Goal: Task Accomplishment & Management: Manage account settings

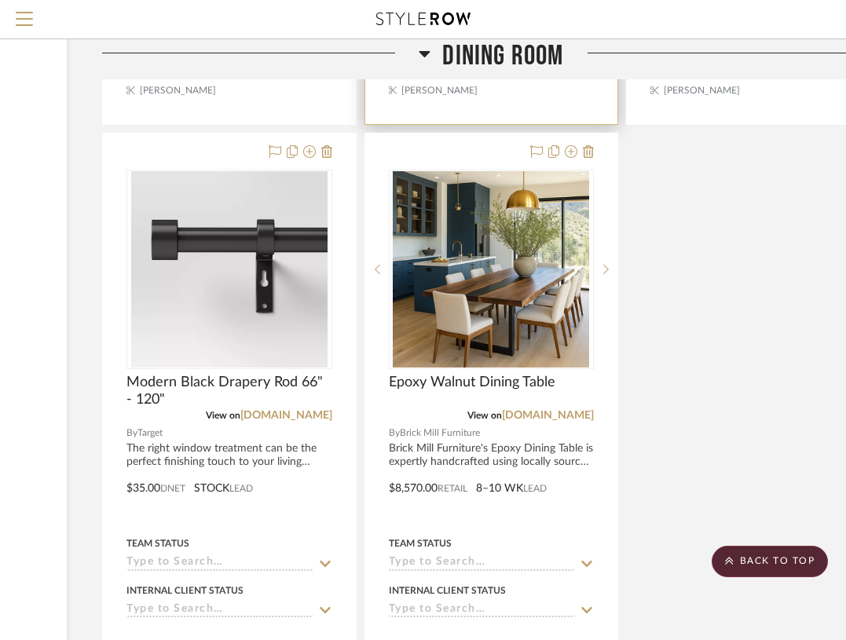
scroll to position [7073, 229]
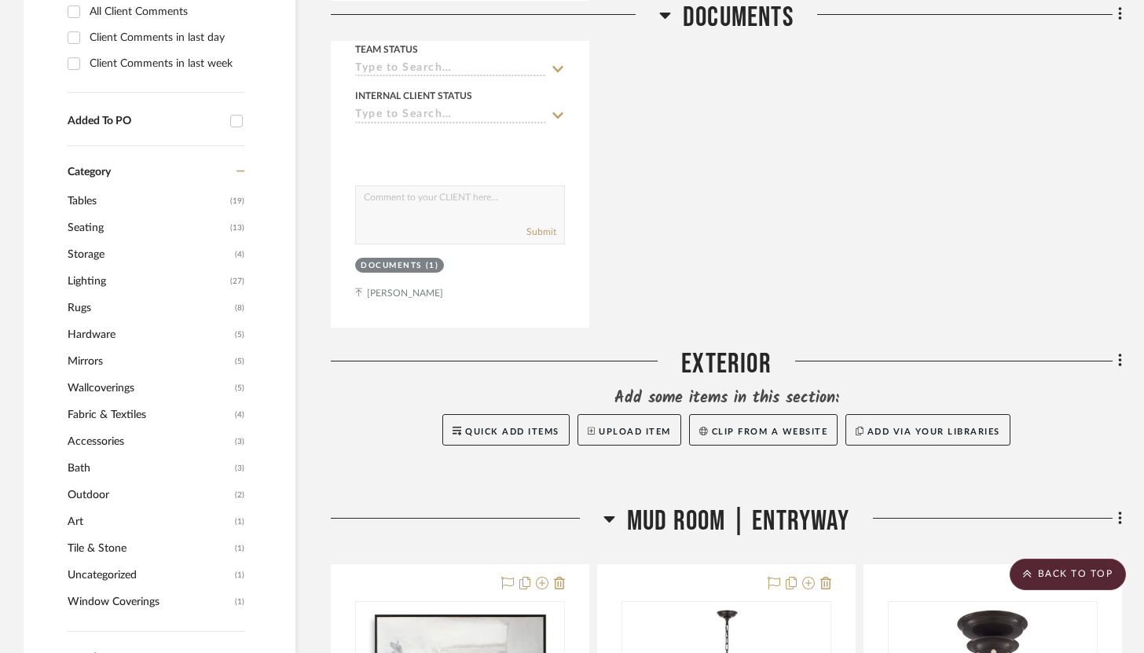
scroll to position [841, 0]
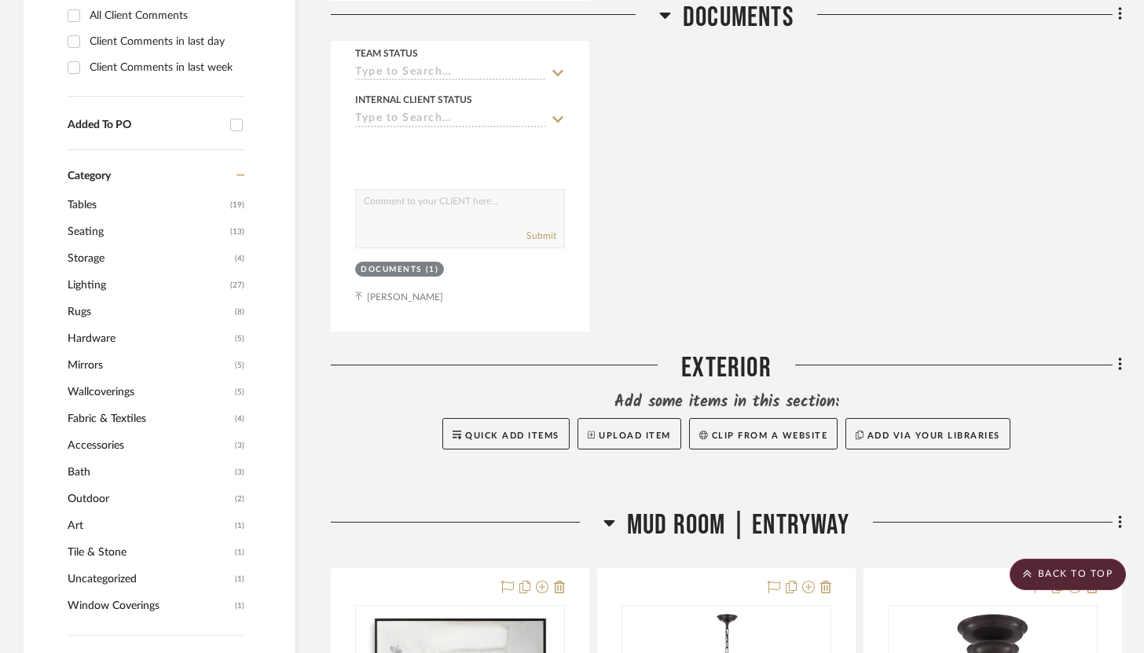
click at [856, 356] on icon at bounding box center [1120, 364] width 5 height 17
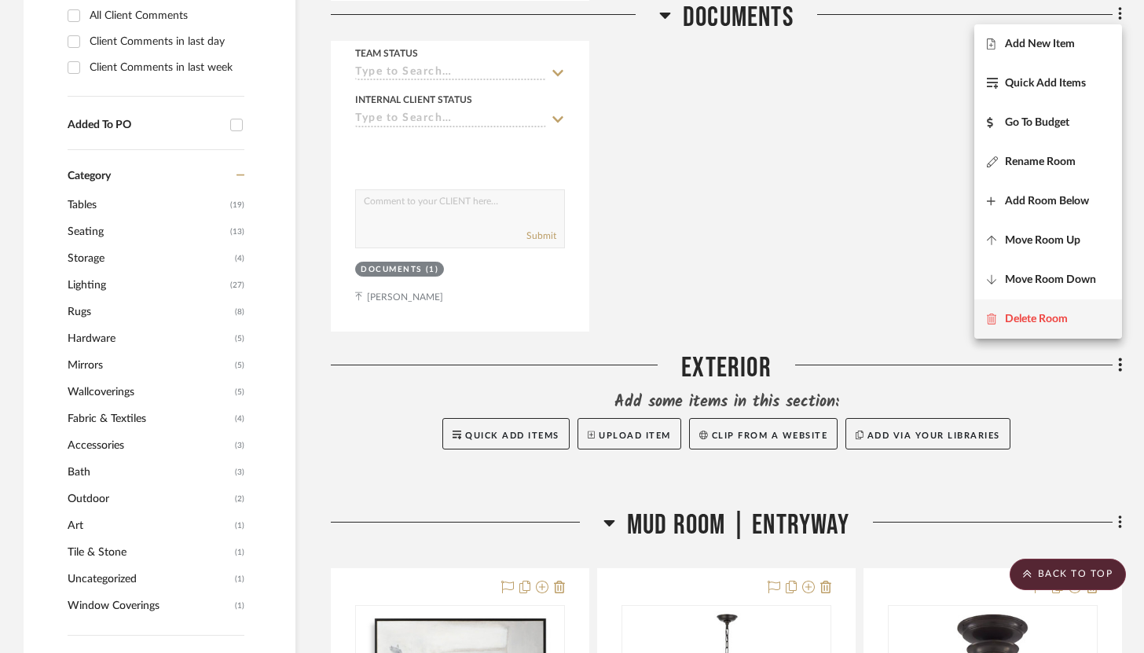
click at [856, 321] on span "Delete Room" at bounding box center [1036, 318] width 63 height 13
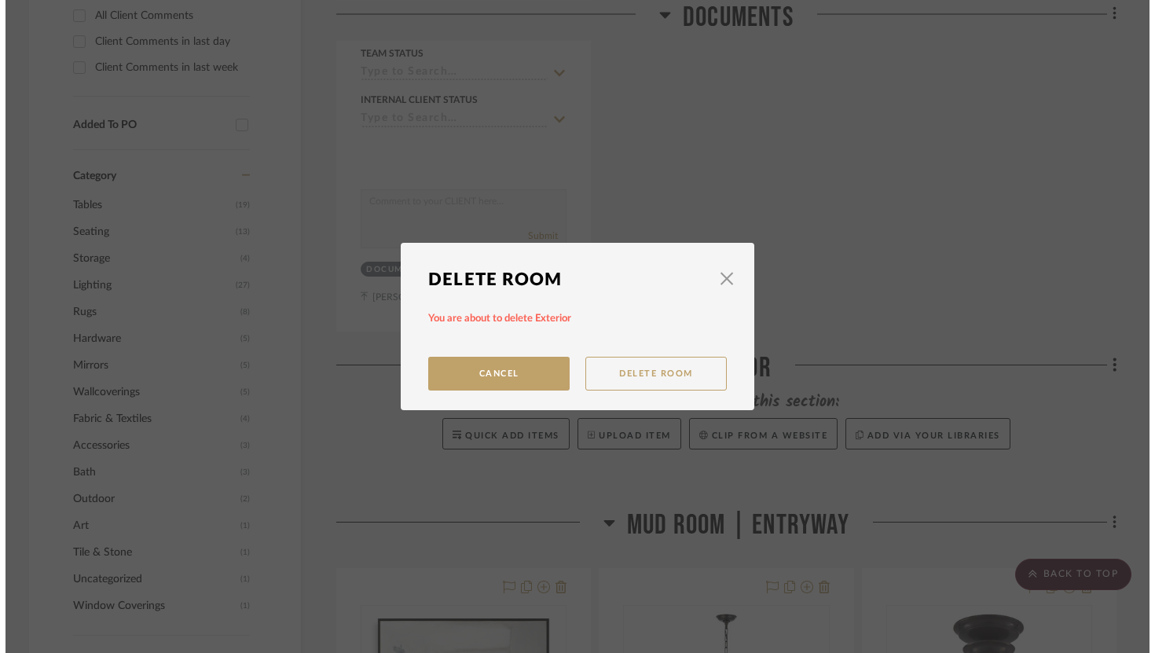
scroll to position [0, 0]
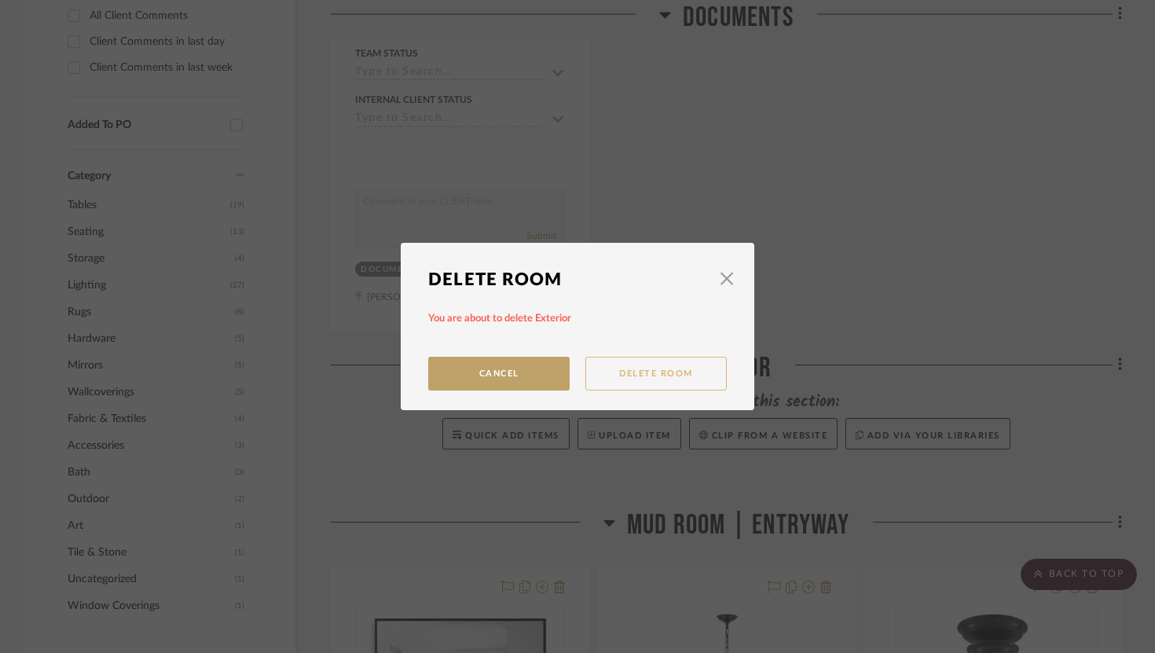
click at [634, 387] on button "Delete Room" at bounding box center [655, 374] width 141 height 34
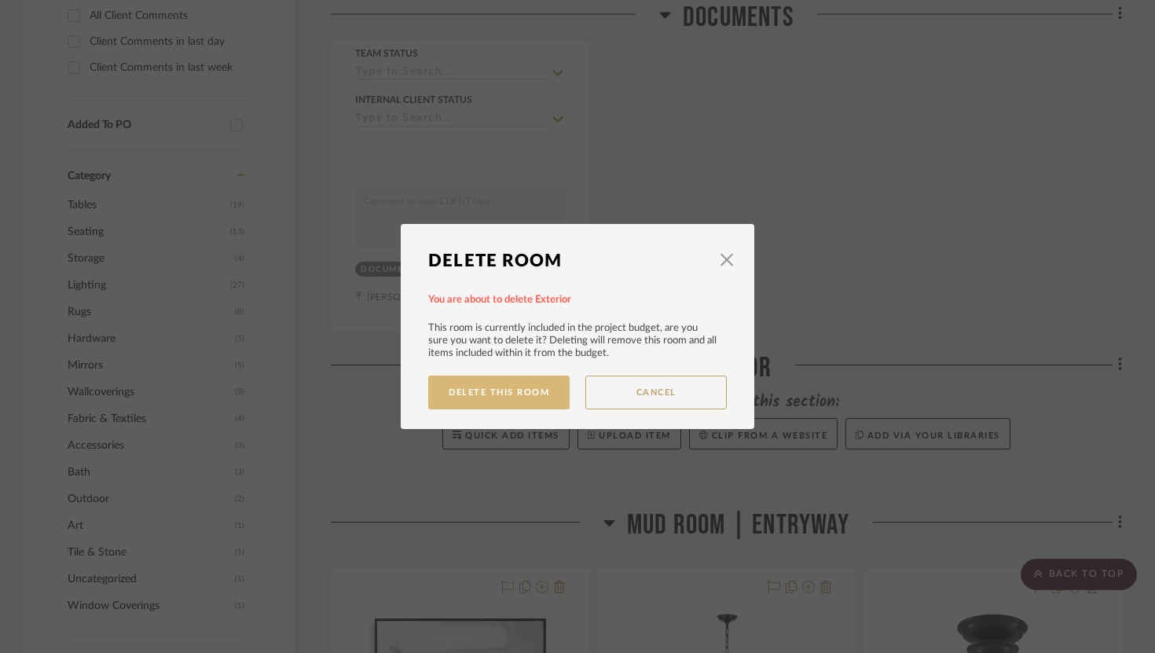
click at [529, 392] on button "Delete This Room" at bounding box center [498, 393] width 141 height 34
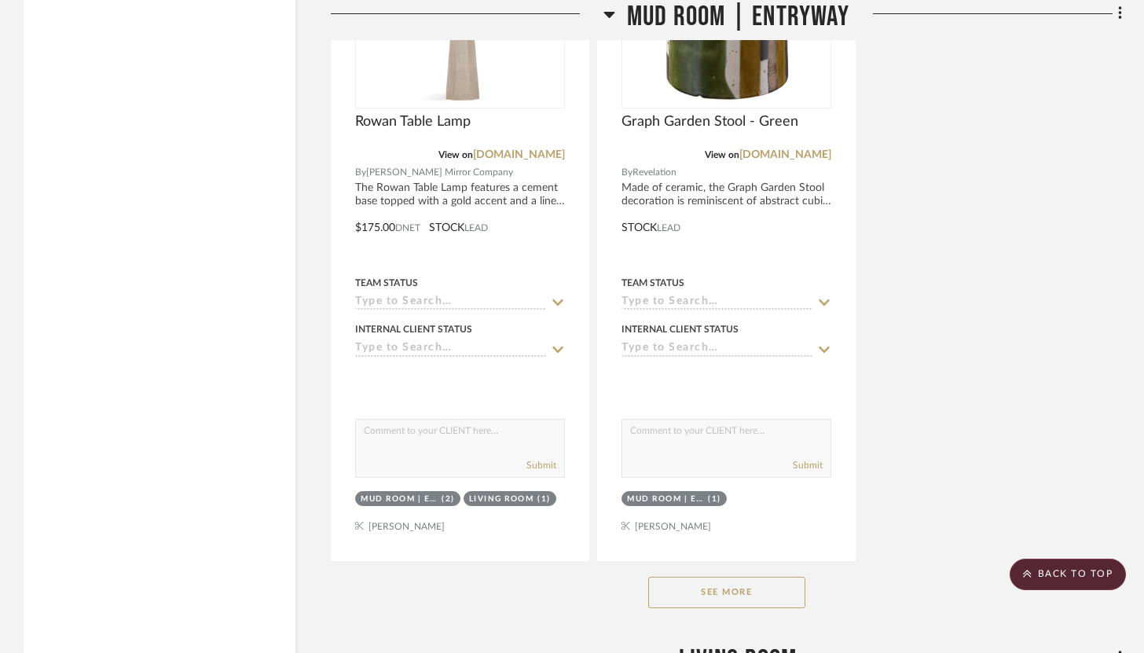
scroll to position [2837, 0]
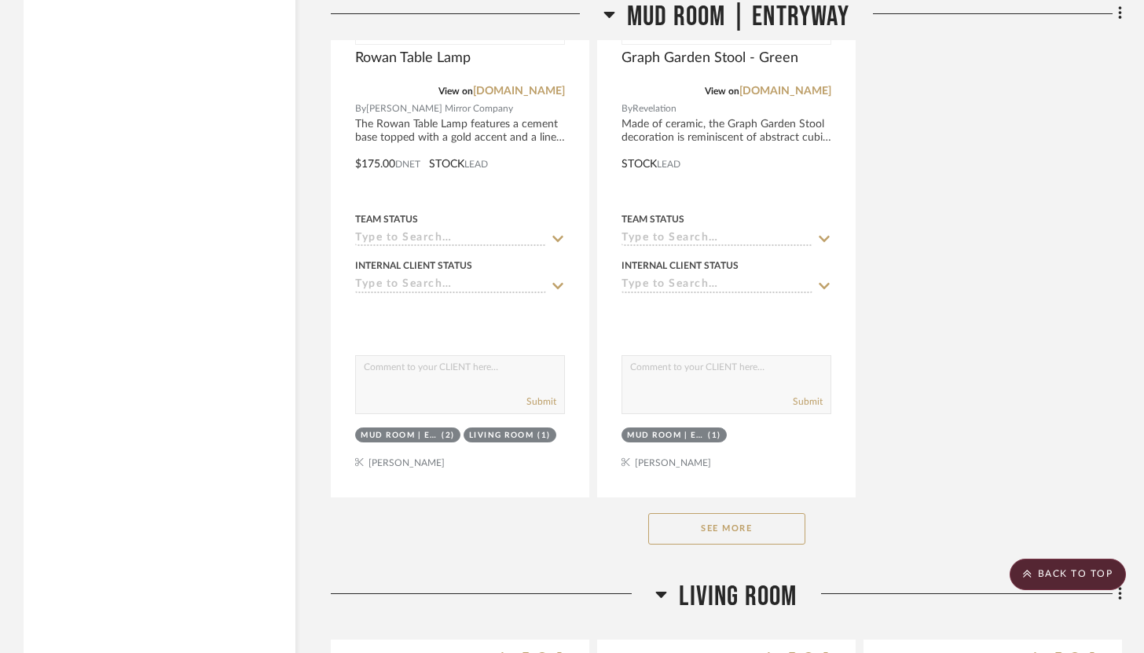
click at [695, 497] on div "See More" at bounding box center [726, 528] width 791 height 63
click at [723, 513] on button "See More" at bounding box center [726, 528] width 157 height 31
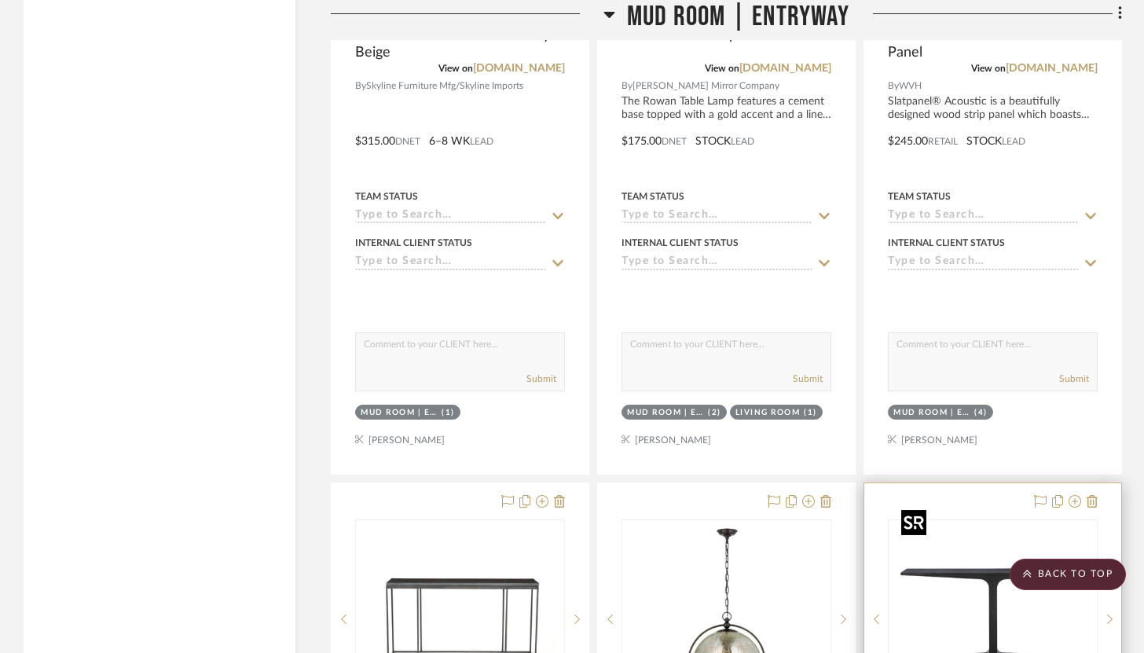
scroll to position [2855, 0]
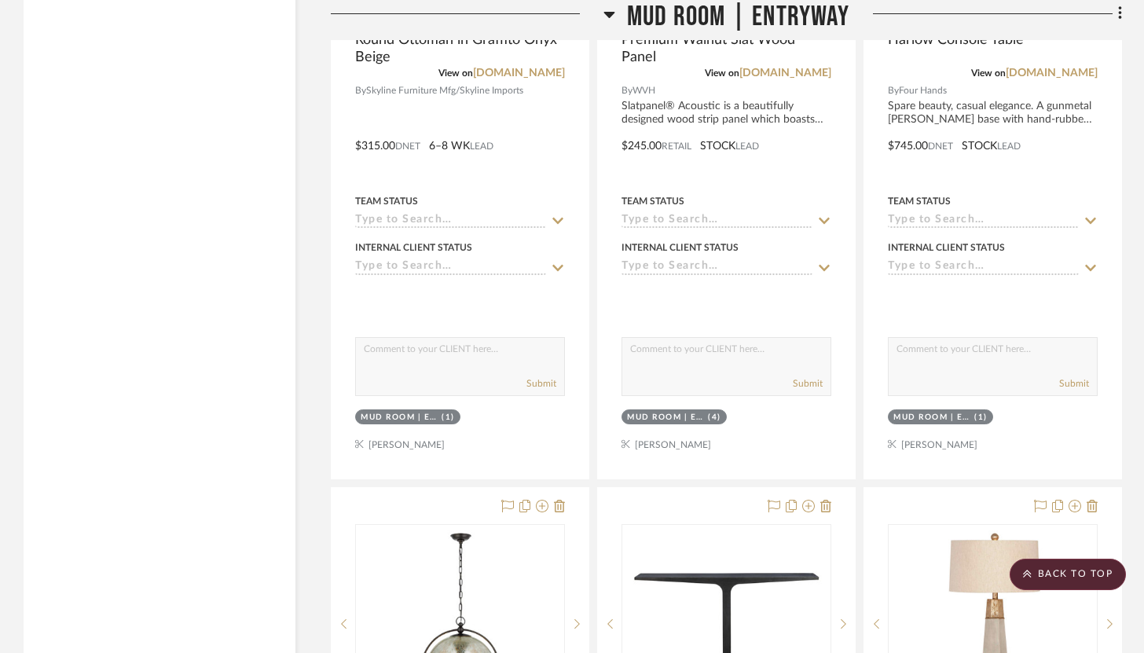
drag, startPoint x: 834, startPoint y: 374, endPoint x: 838, endPoint y: 384, distance: 11.2
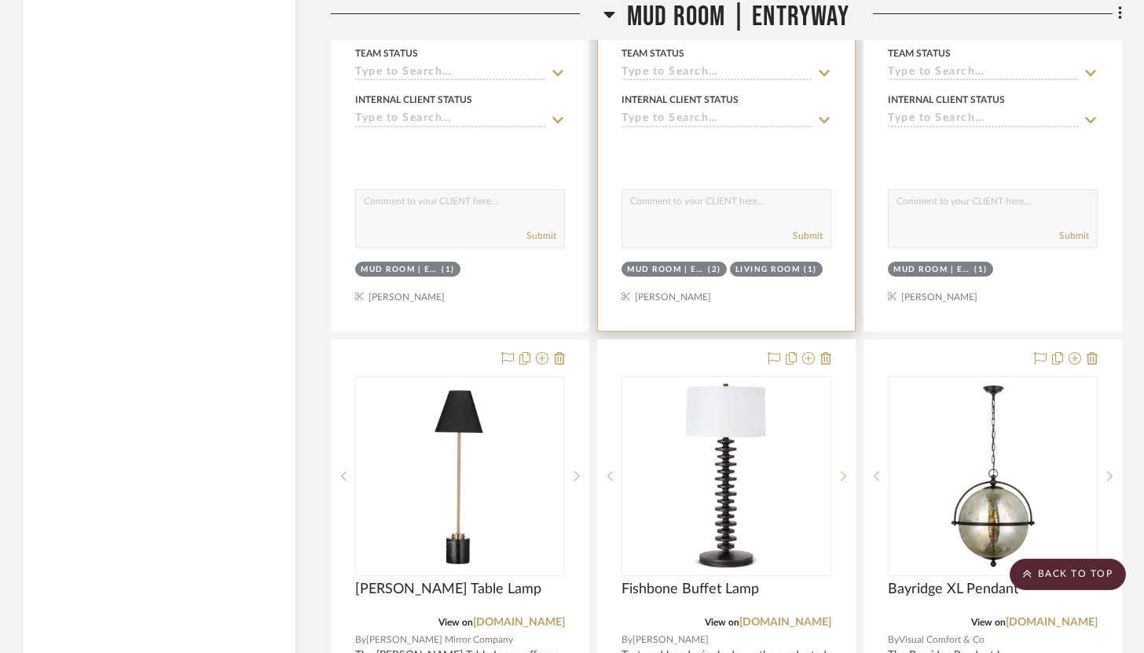
scroll to position [4480, 0]
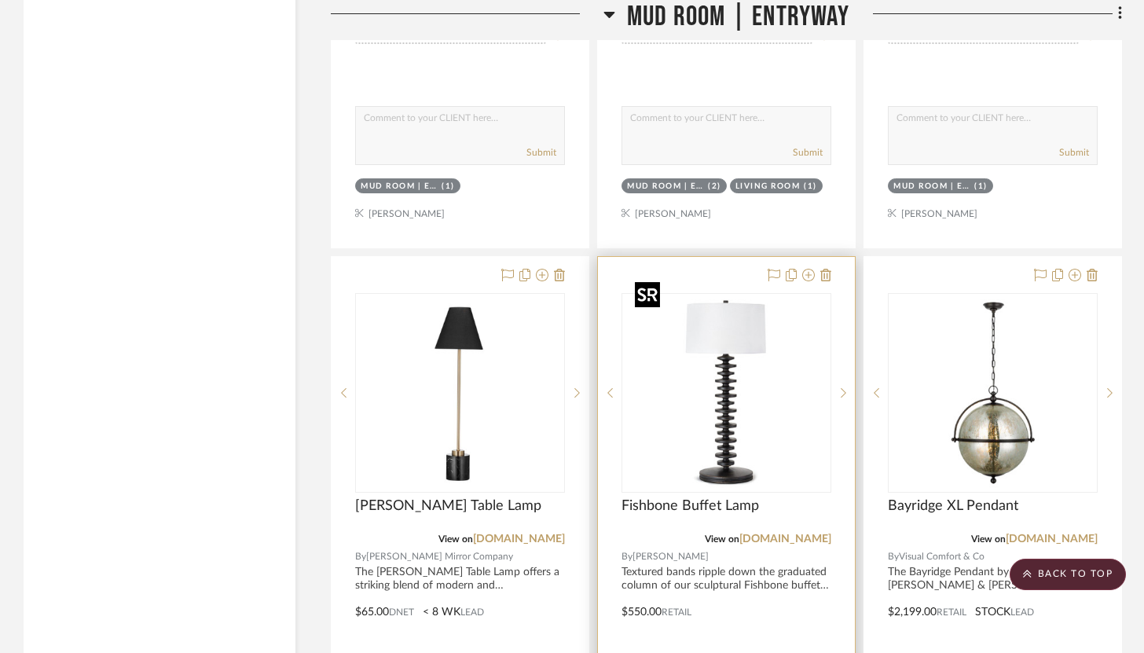
click at [764, 361] on img "0" at bounding box center [727, 393] width 196 height 196
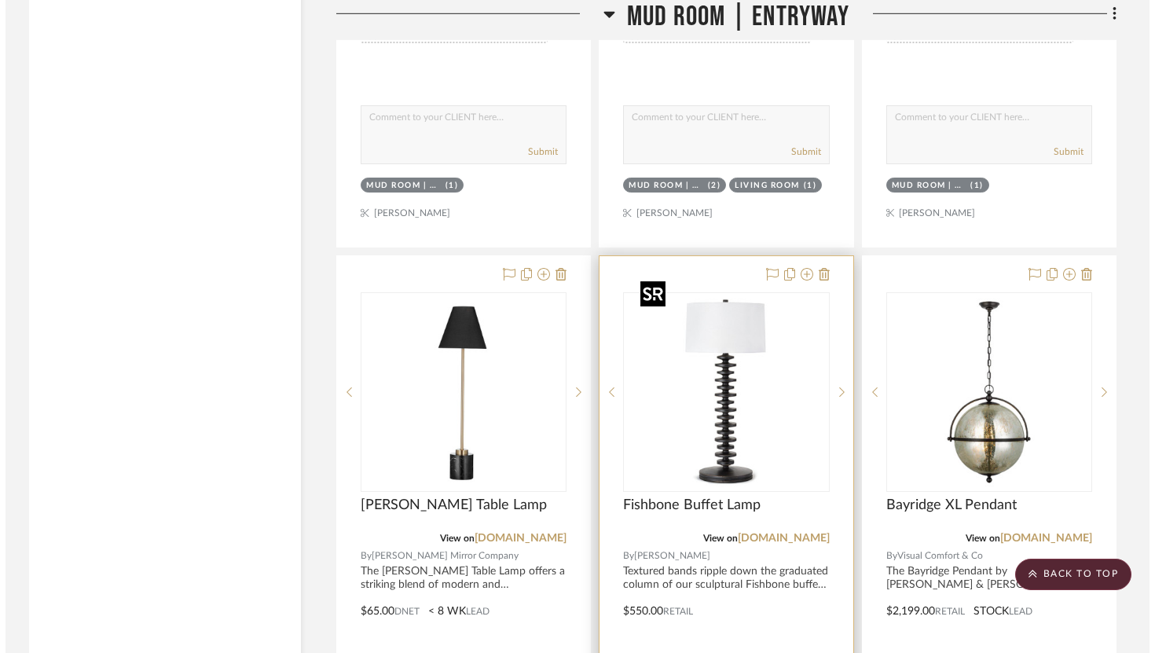
scroll to position [0, 0]
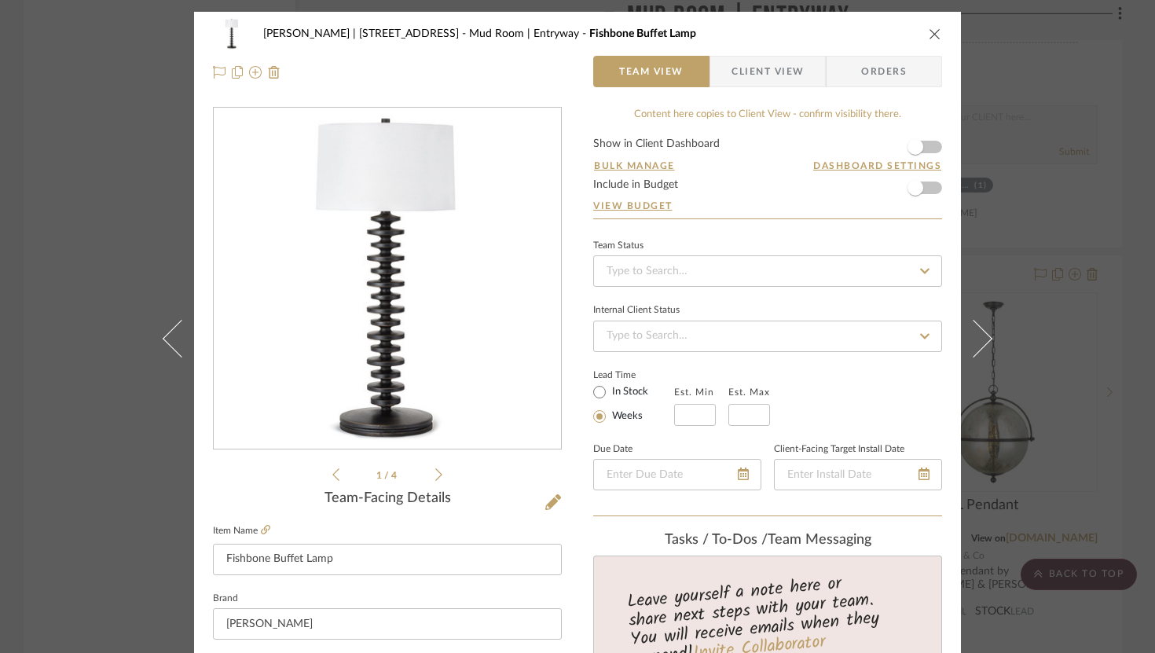
click at [856, 41] on div "Jeremy French | 1724 W 39th St Mud Room | Entryway Fishbone Buffet Lamp" at bounding box center [577, 33] width 729 height 31
click at [856, 32] on icon "close" at bounding box center [935, 33] width 13 height 13
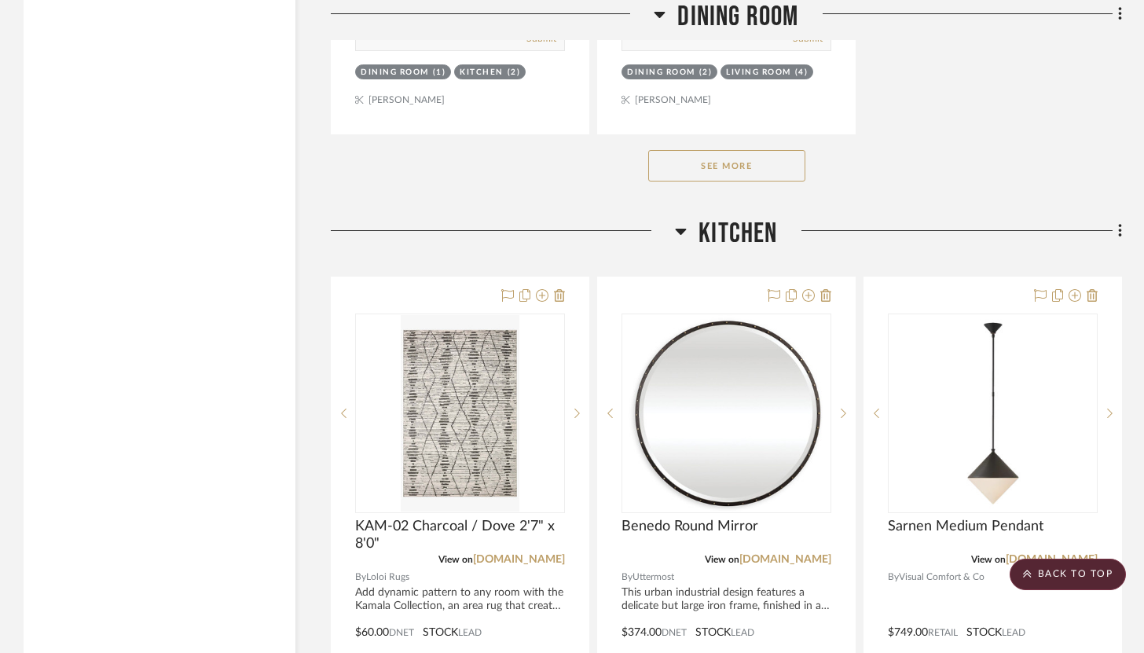
scroll to position [10424, 0]
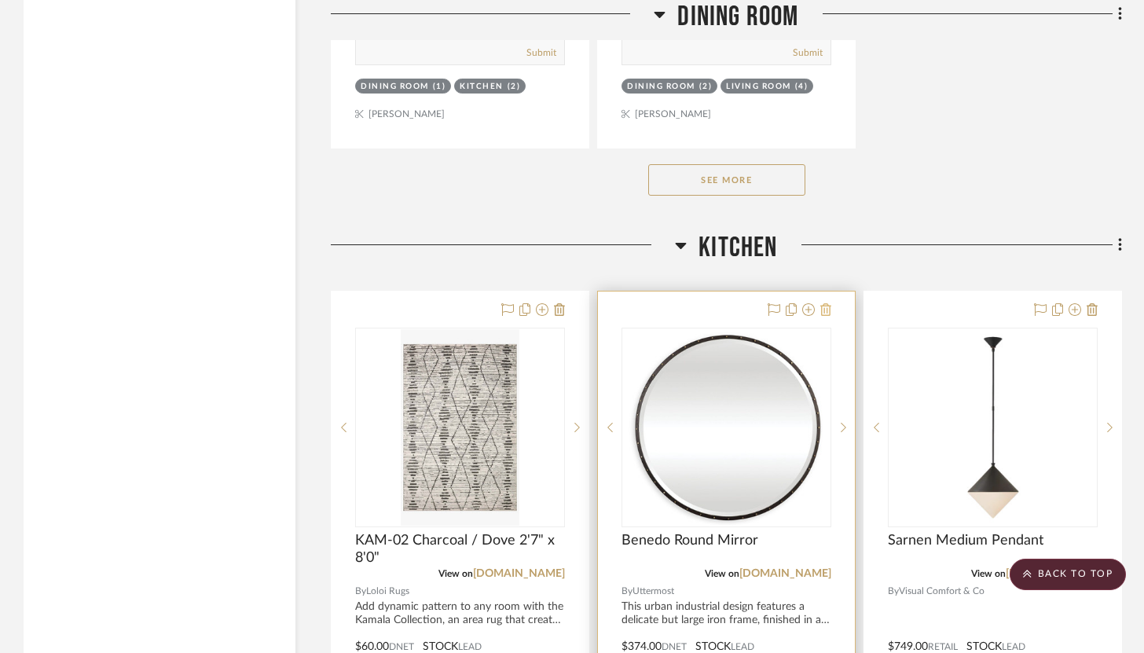
click at [826, 303] on icon at bounding box center [825, 309] width 11 height 13
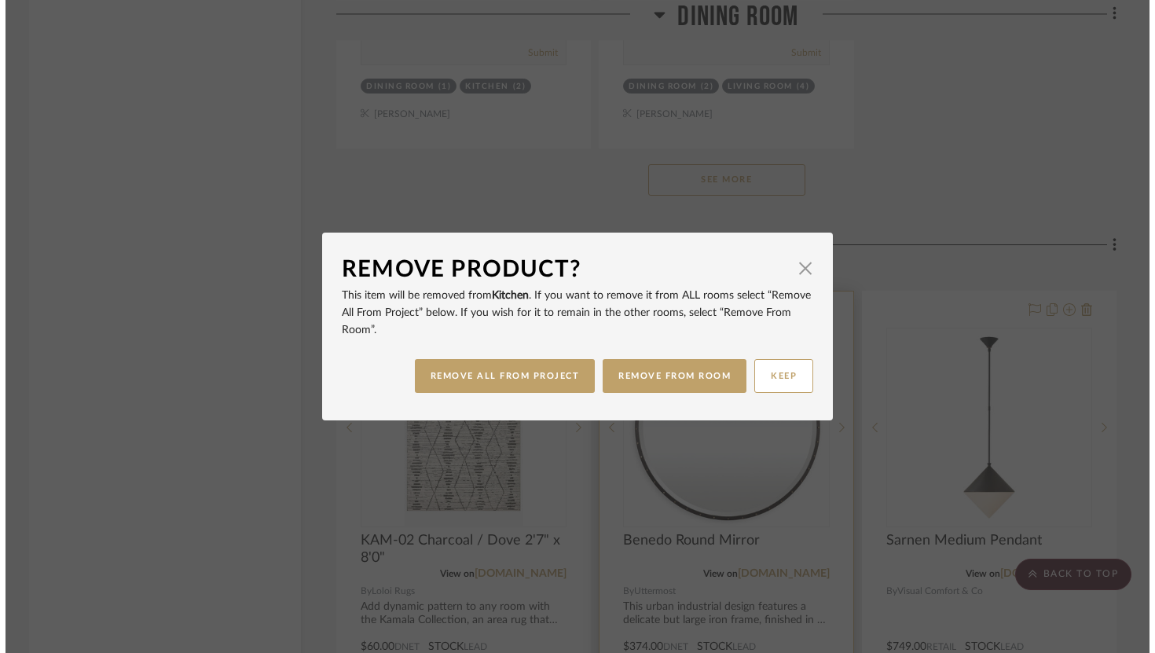
scroll to position [0, 0]
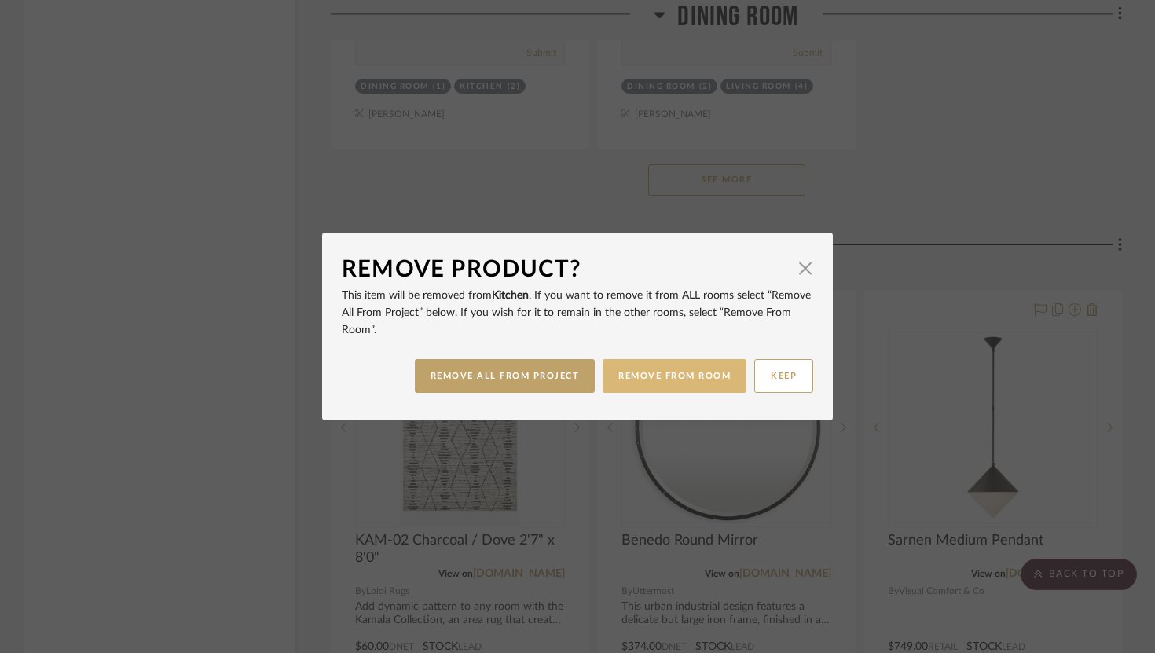
click at [664, 386] on button "REMOVE FROM ROOM" at bounding box center [675, 376] width 144 height 34
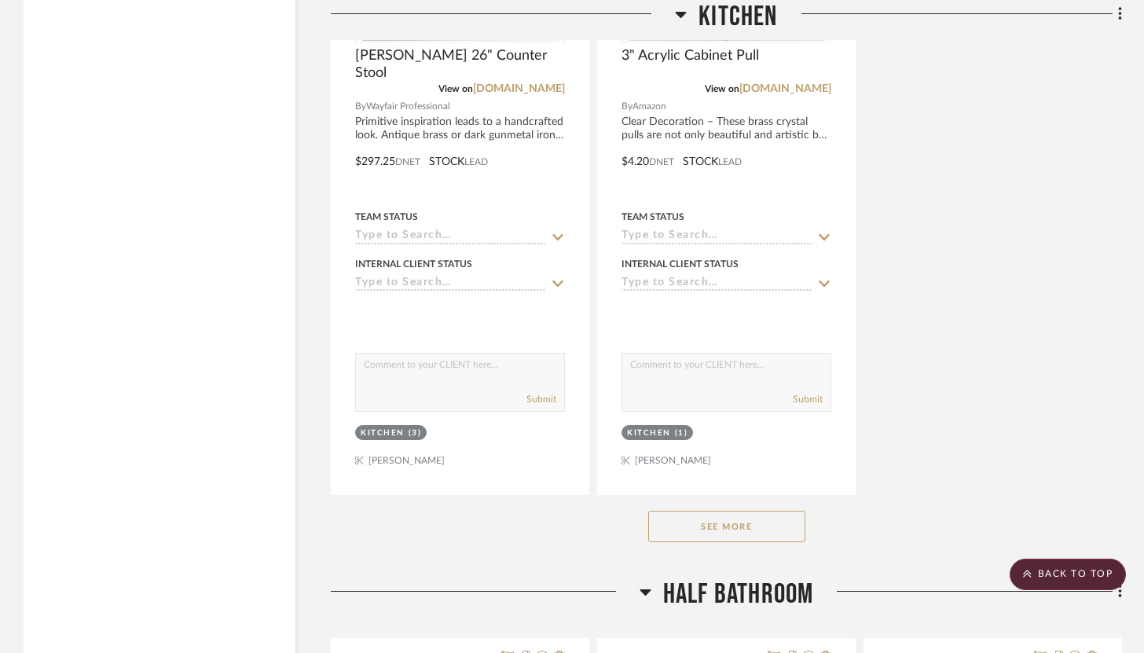
scroll to position [12362, 0]
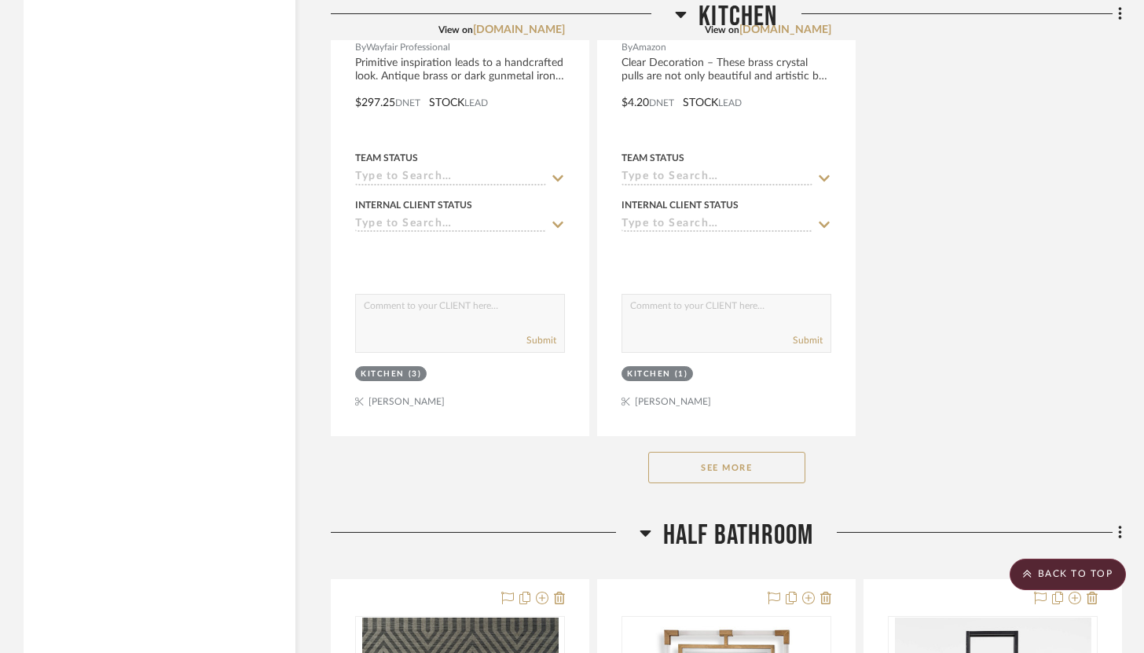
click at [717, 457] on div "See More" at bounding box center [726, 467] width 791 height 63
click at [728, 452] on button "See More" at bounding box center [726, 467] width 157 height 31
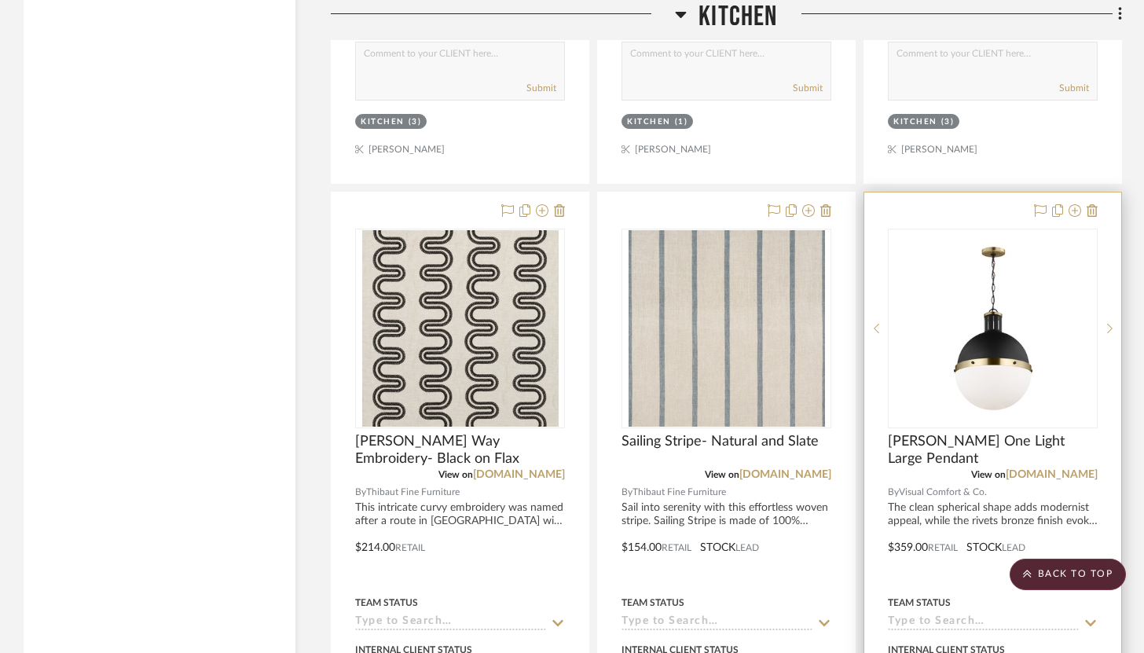
scroll to position [12615, 0]
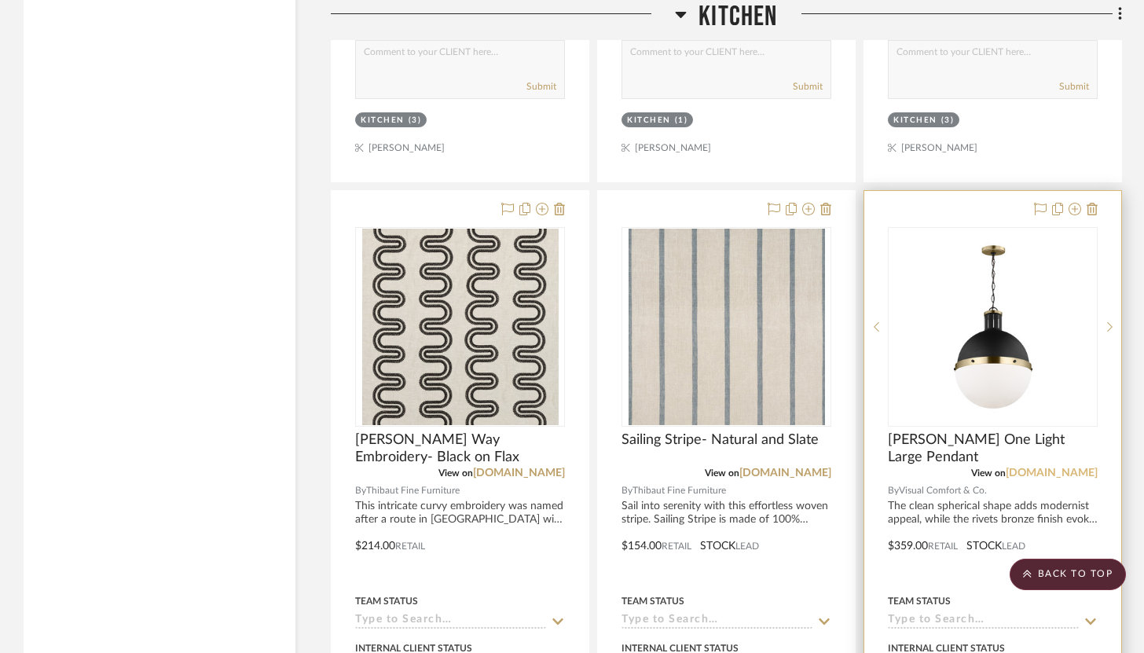
click at [856, 467] on link "[DOMAIN_NAME]" at bounding box center [1052, 472] width 92 height 11
click at [856, 431] on span "Hanks One Light Large Pendant" at bounding box center [993, 448] width 210 height 35
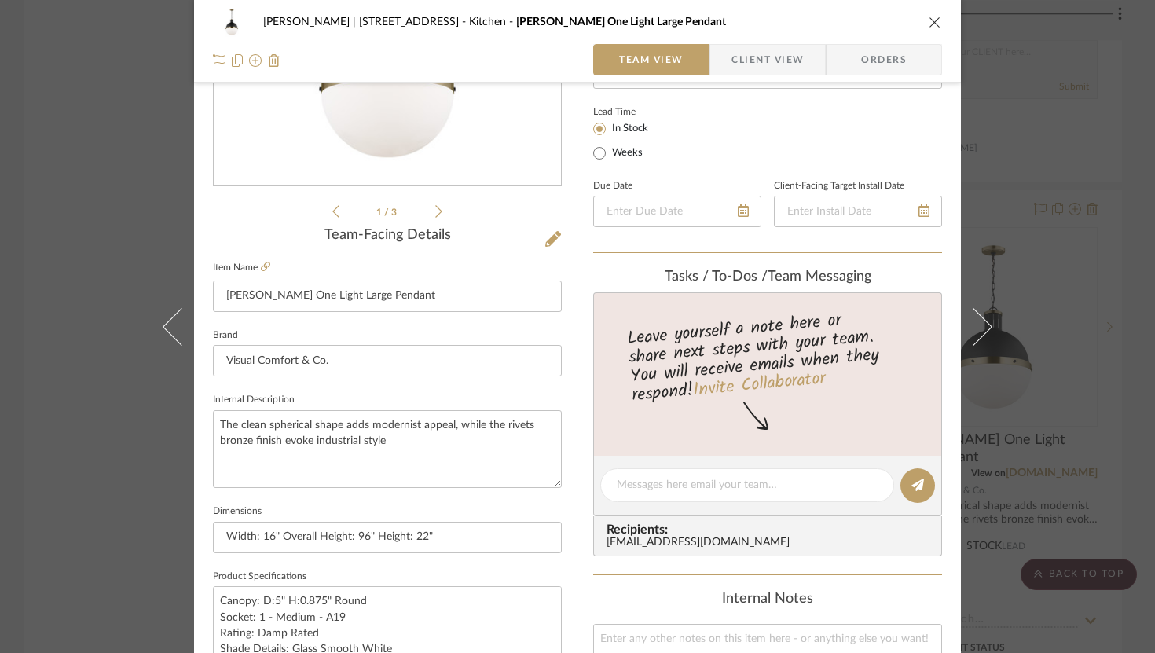
scroll to position [266, 0]
click at [263, 259] on icon at bounding box center [265, 263] width 9 height 9
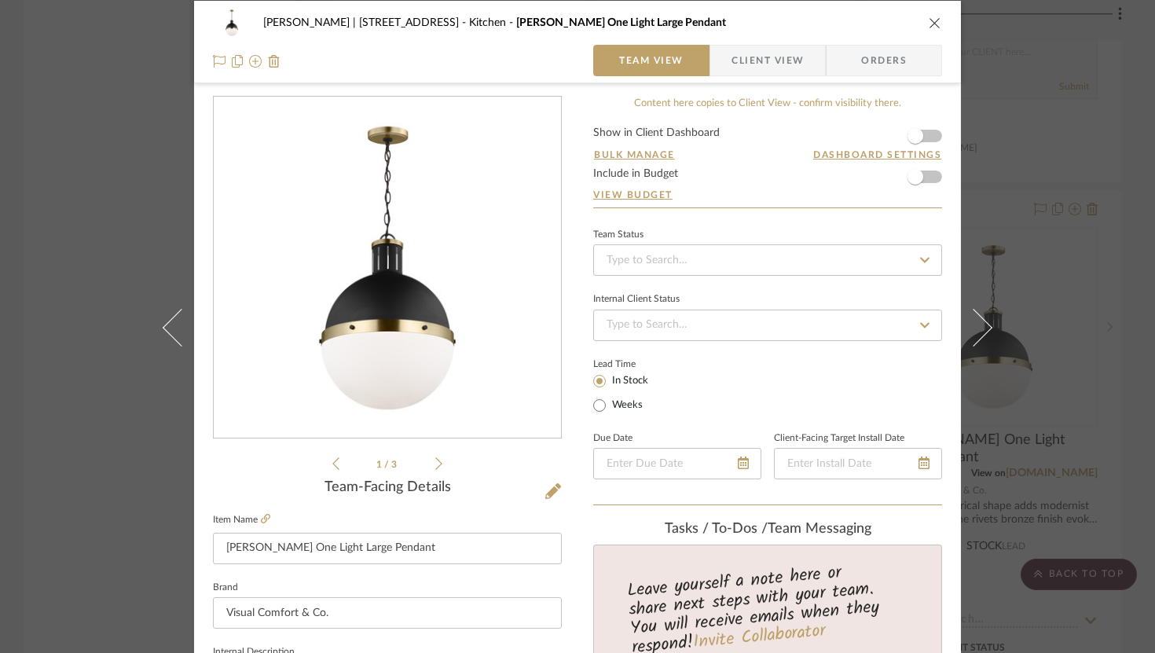
scroll to position [34, 0]
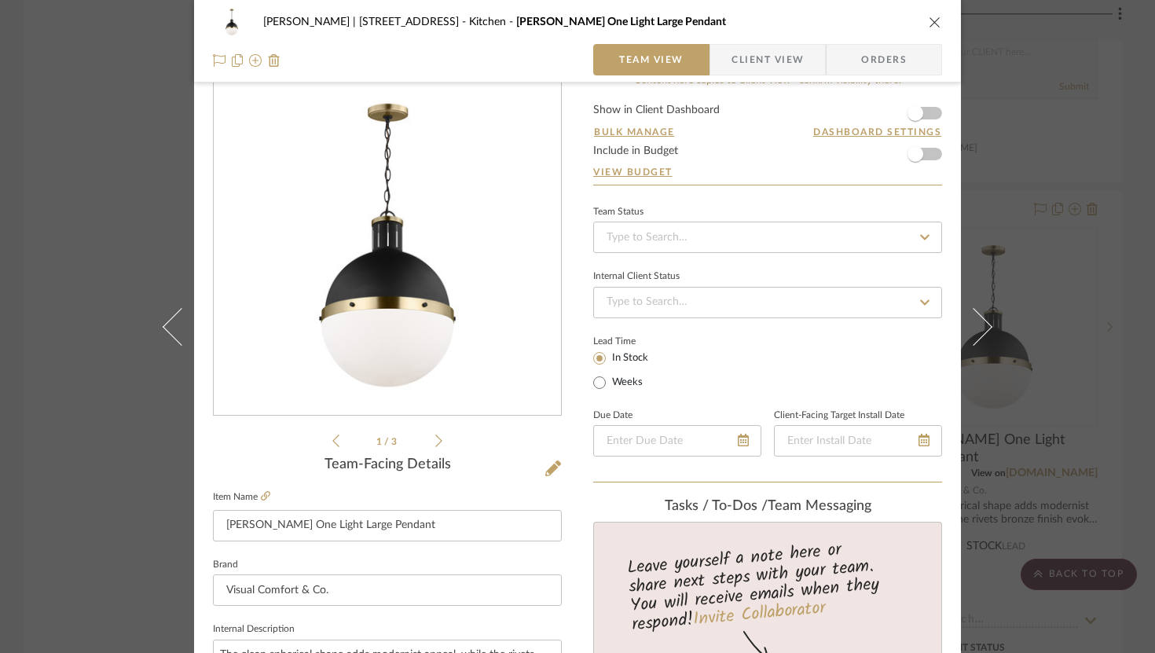
click at [856, 24] on icon "close" at bounding box center [935, 22] width 13 height 13
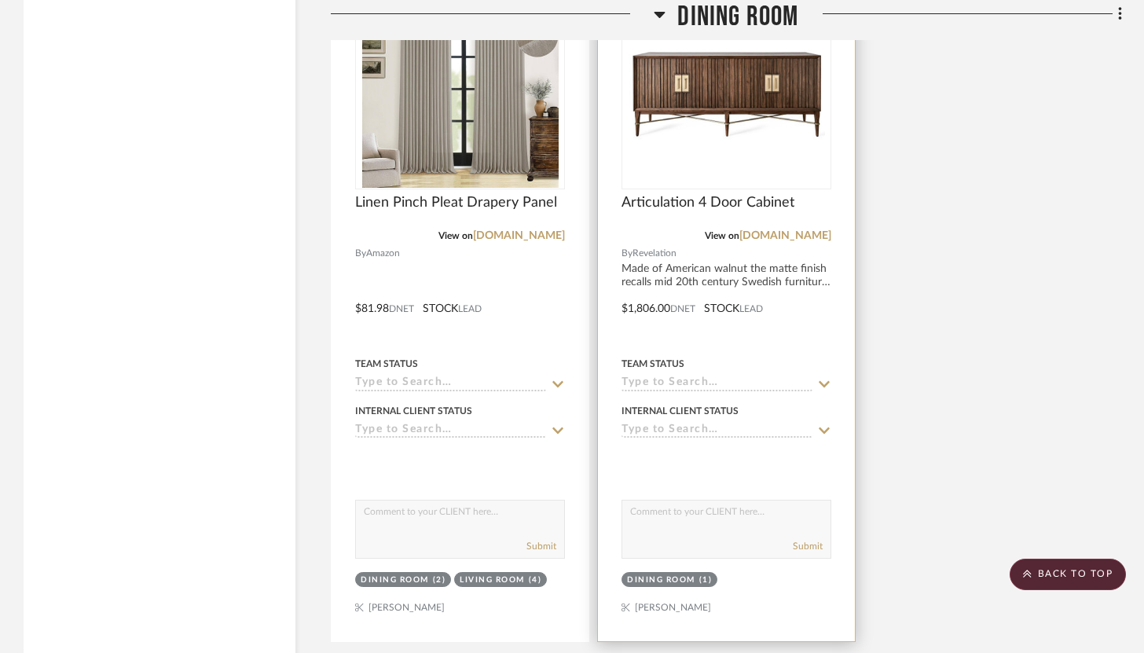
scroll to position [9986, 0]
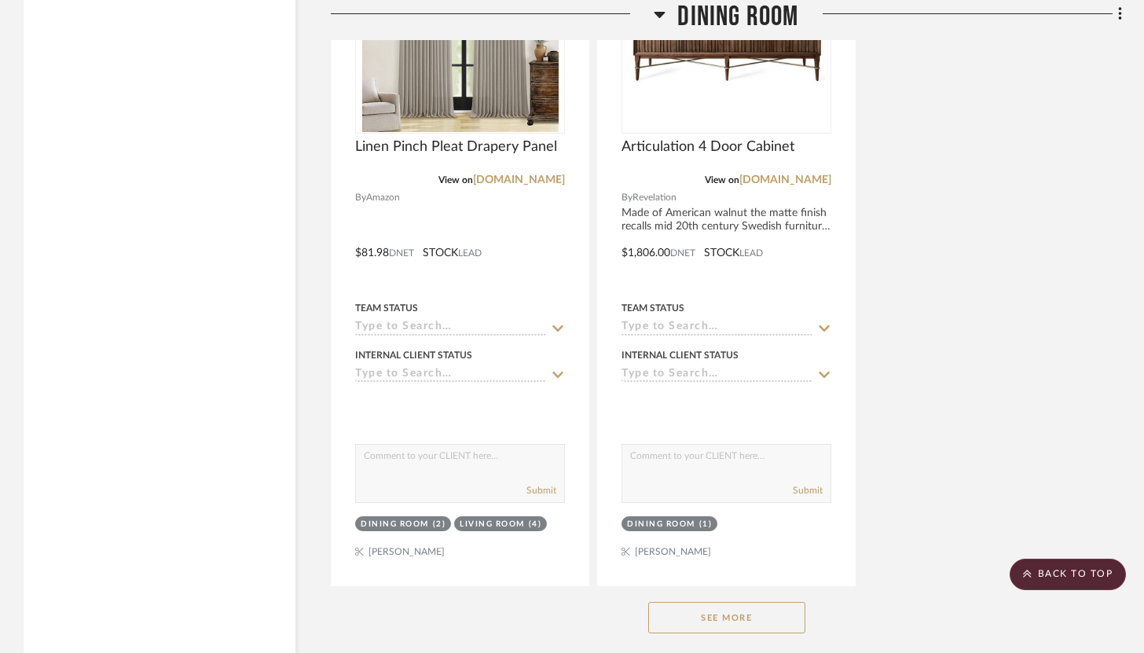
click at [781, 602] on button "See More" at bounding box center [726, 617] width 157 height 31
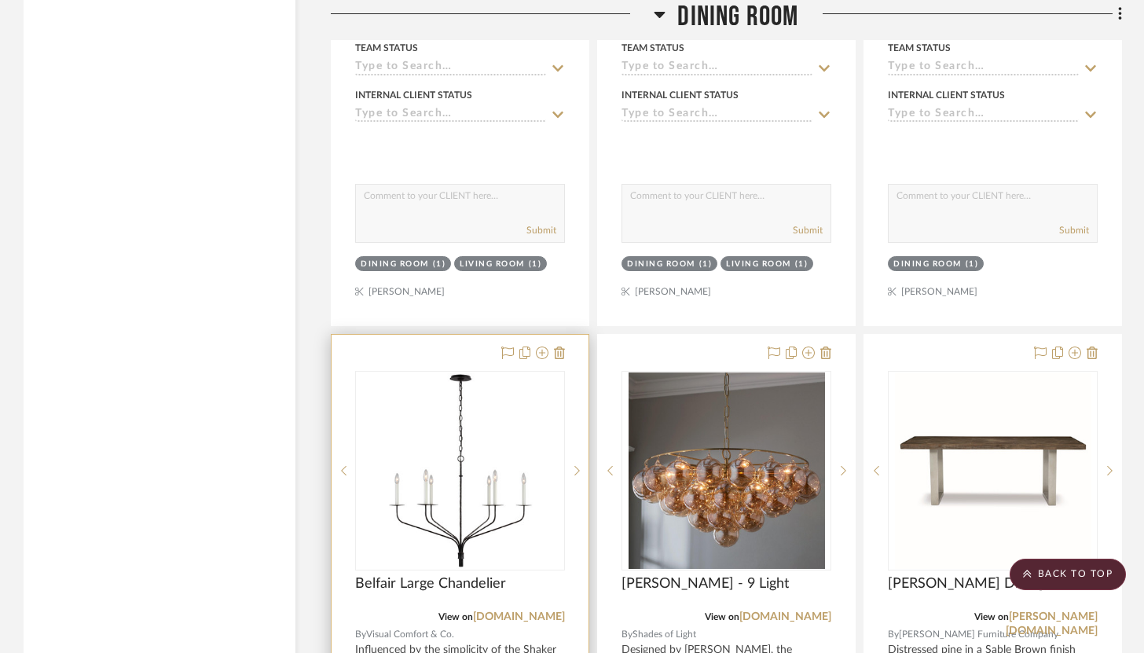
scroll to position [12356, 0]
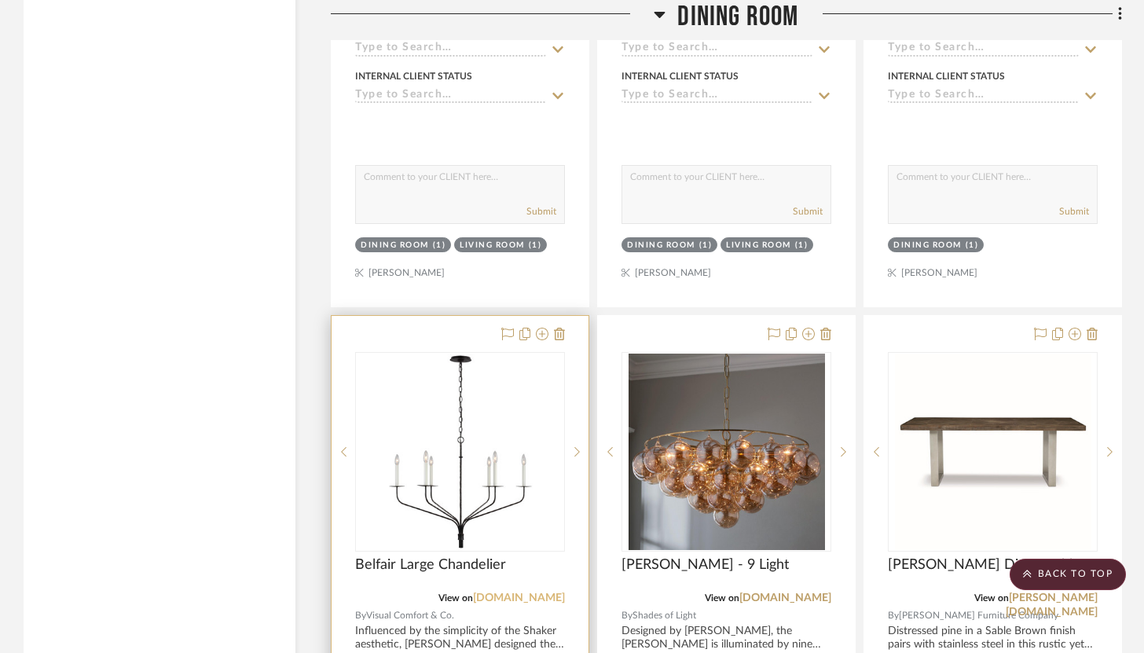
click at [509, 592] on link "[DOMAIN_NAME]" at bounding box center [519, 597] width 92 height 11
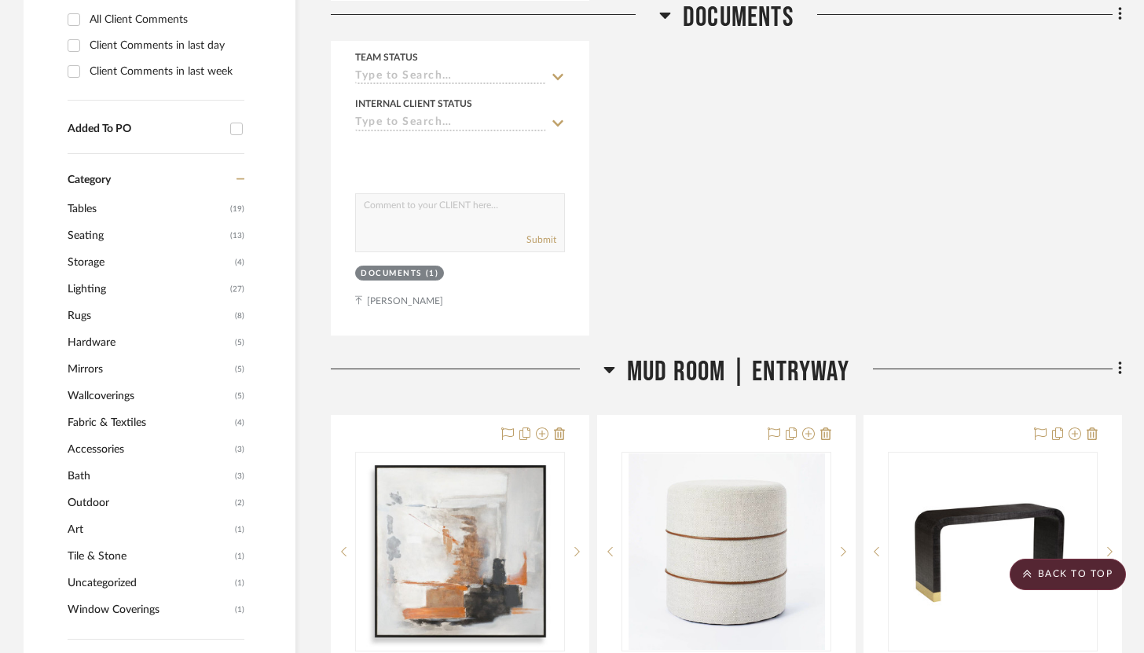
scroll to position [0, 0]
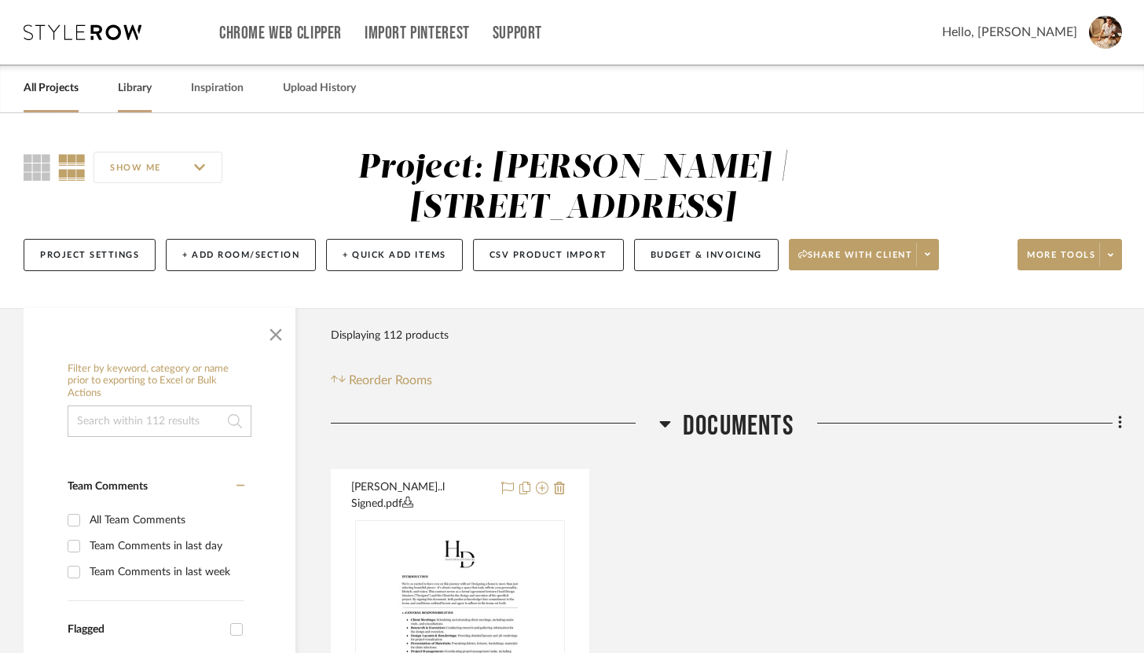
click at [132, 92] on link "Library" at bounding box center [135, 88] width 34 height 21
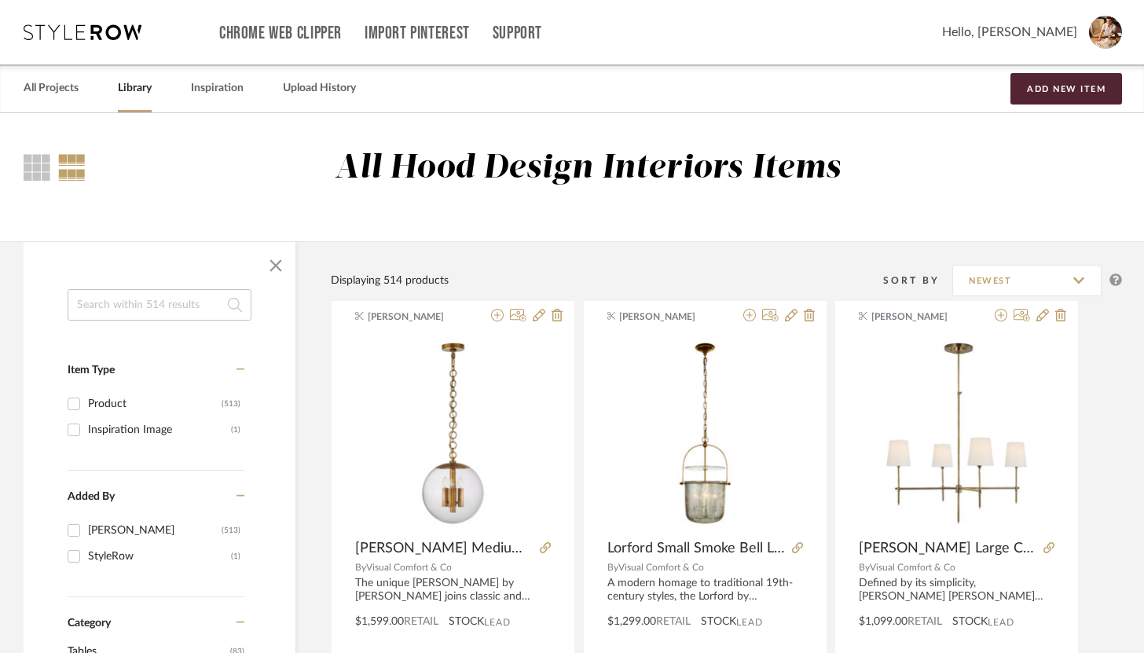
click at [127, 310] on input at bounding box center [160, 304] width 184 height 31
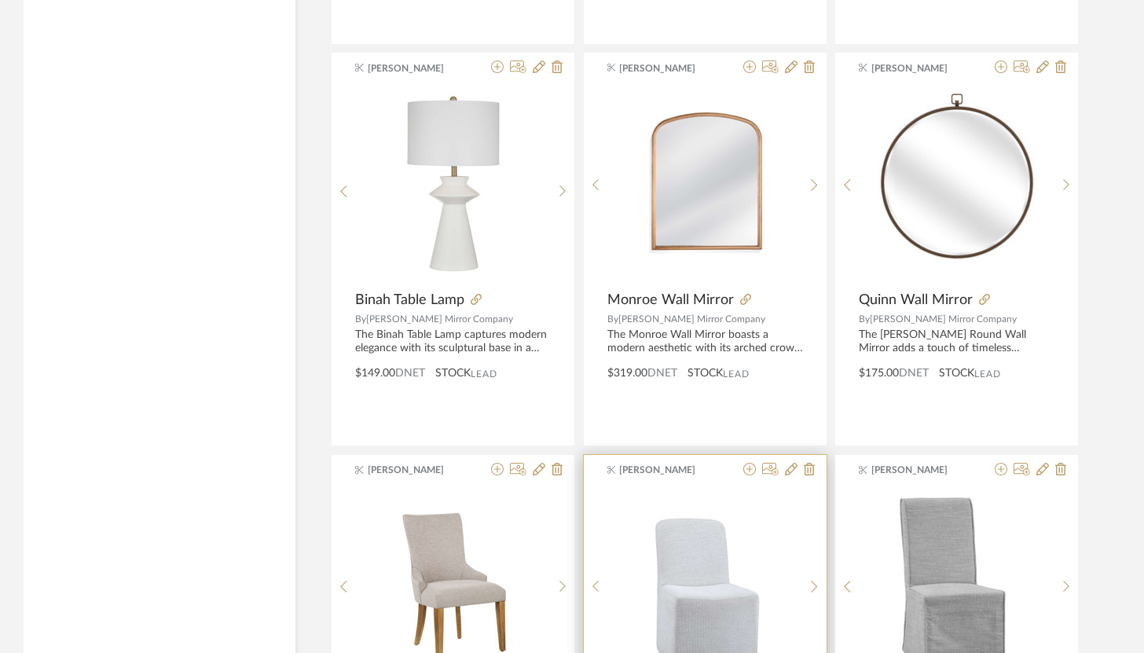
scroll to position [2657, 0]
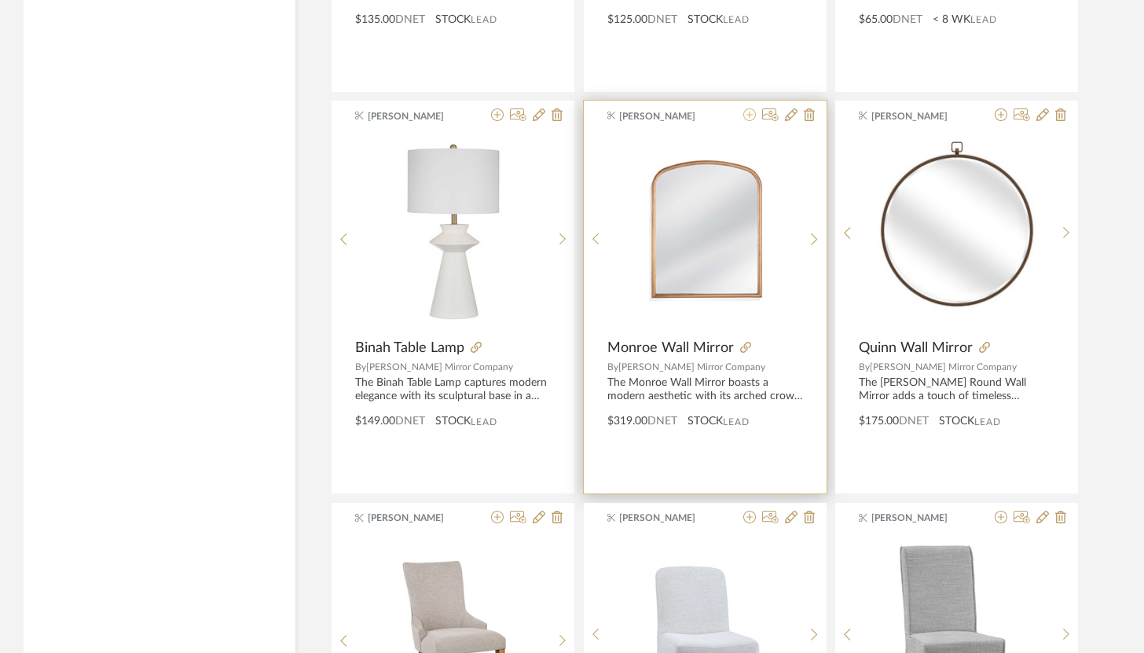
type input "mirror"
click at [752, 121] on icon at bounding box center [749, 114] width 13 height 13
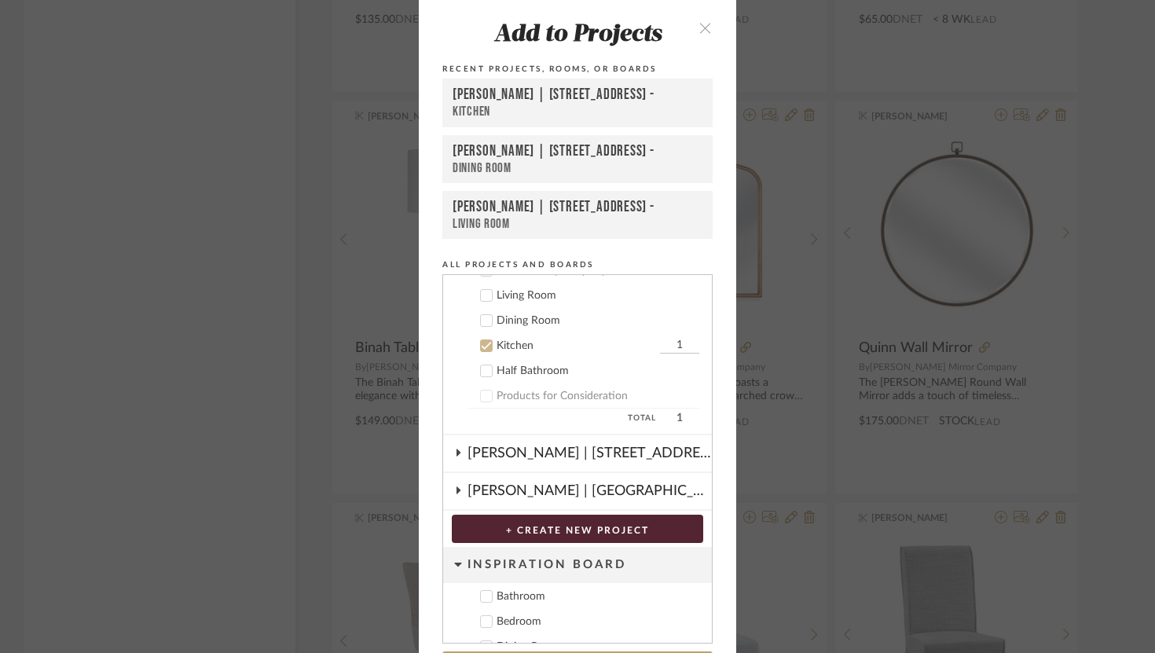
scroll to position [185, 0]
click at [483, 321] on icon at bounding box center [486, 318] width 11 height 11
click at [482, 336] on label "Kitchen 1" at bounding box center [583, 343] width 233 height 16
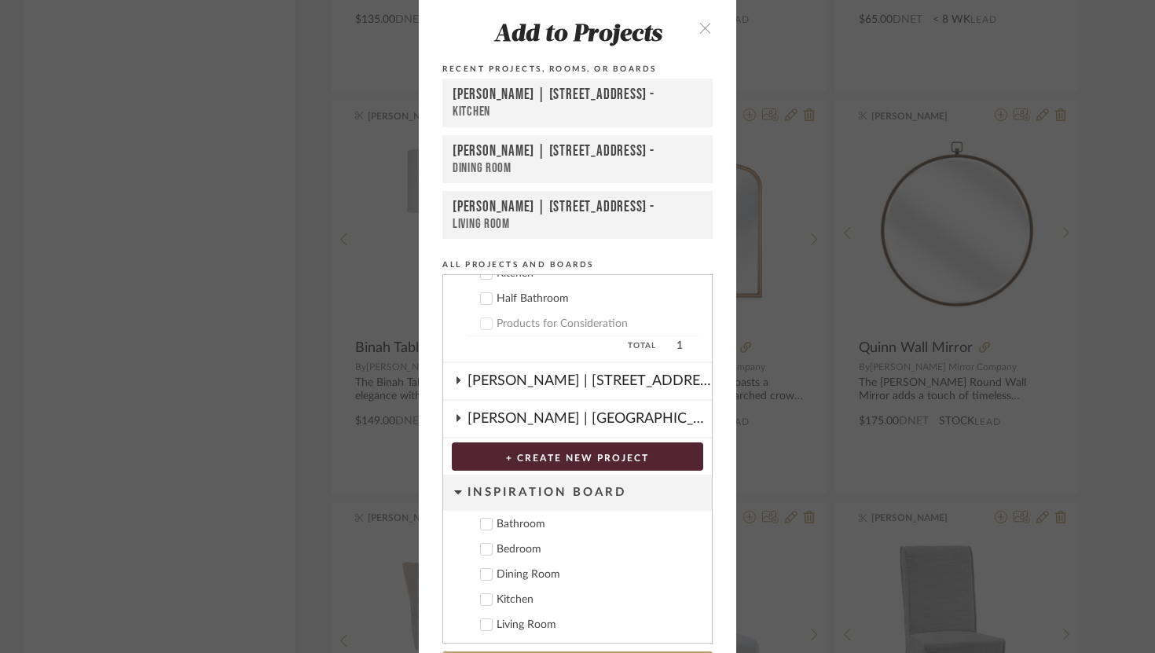
scroll to position [57, 0]
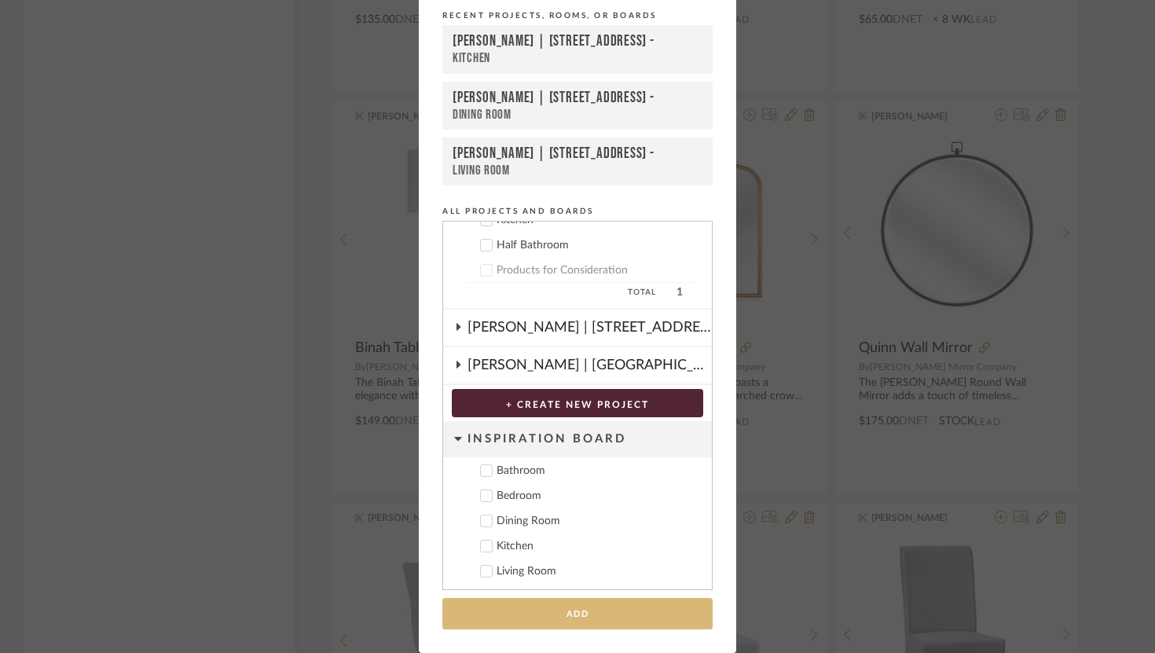
click at [575, 601] on button "Add" at bounding box center [577, 614] width 270 height 32
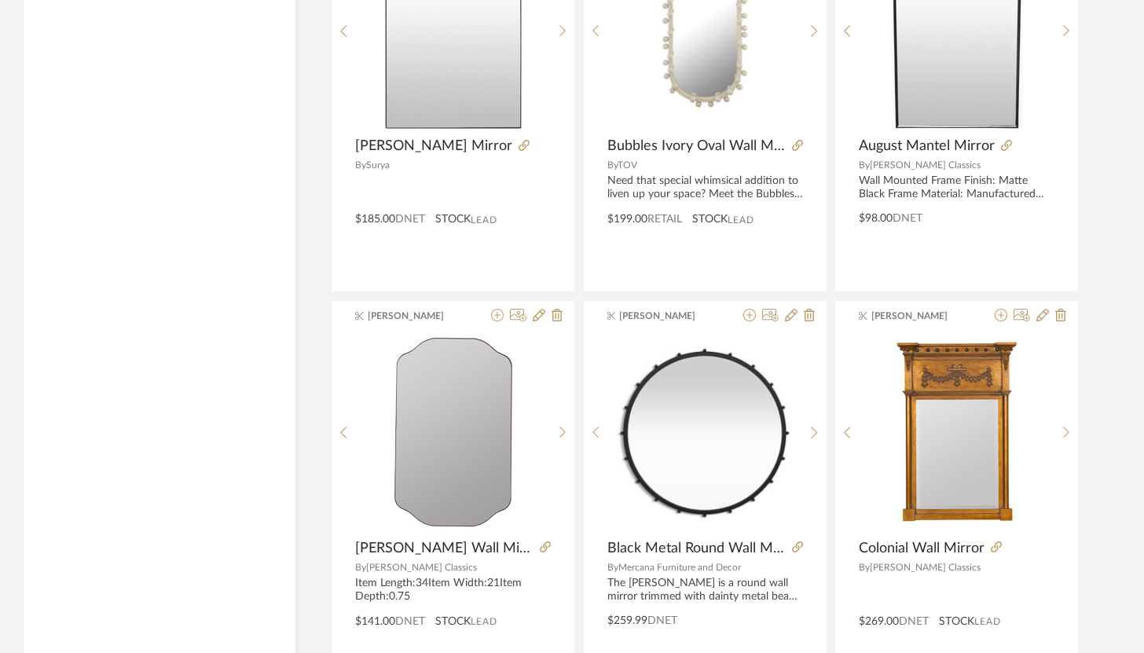
scroll to position [4674, 0]
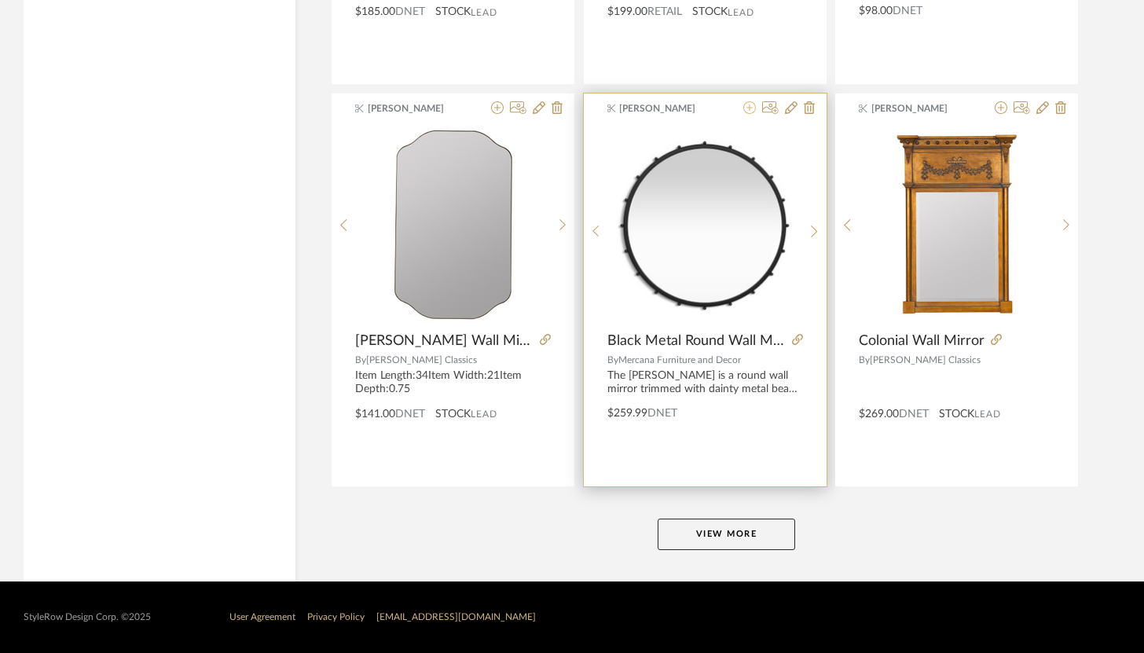
click at [754, 109] on icon at bounding box center [749, 107] width 13 height 13
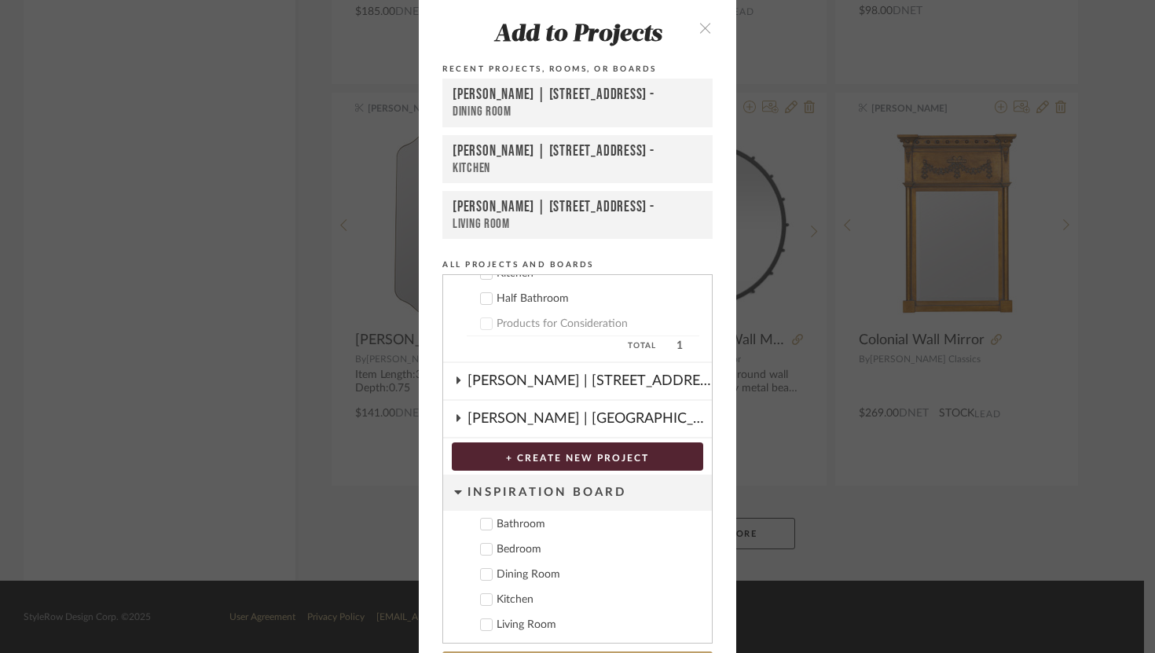
scroll to position [57, 0]
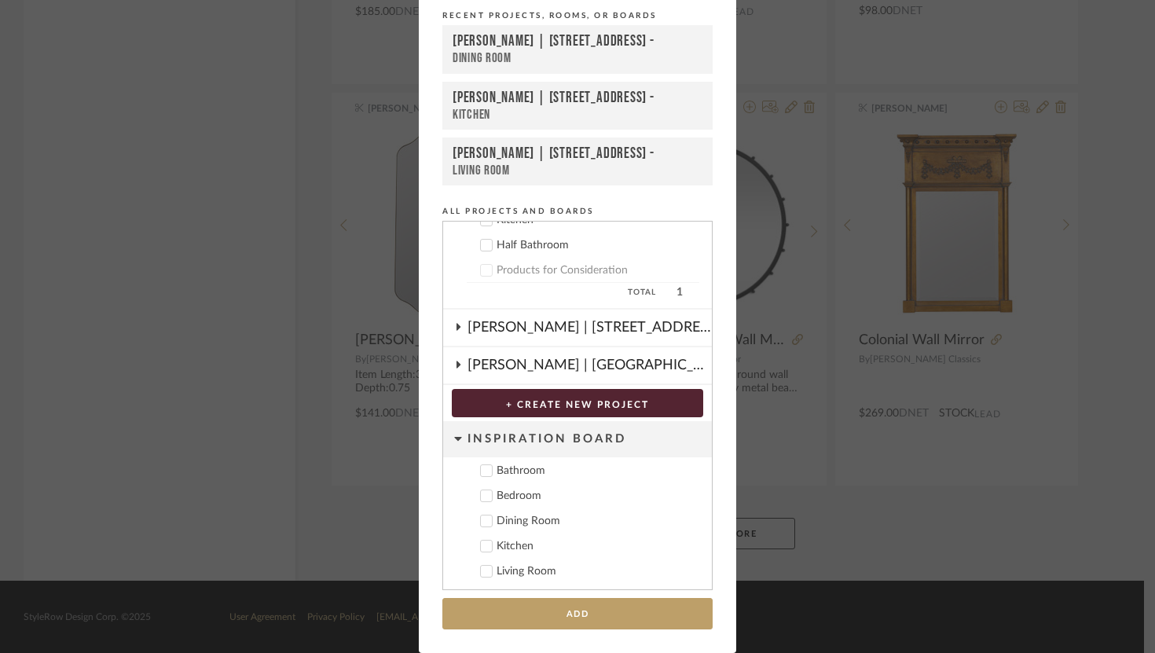
click at [599, 621] on button "Add" at bounding box center [577, 614] width 270 height 32
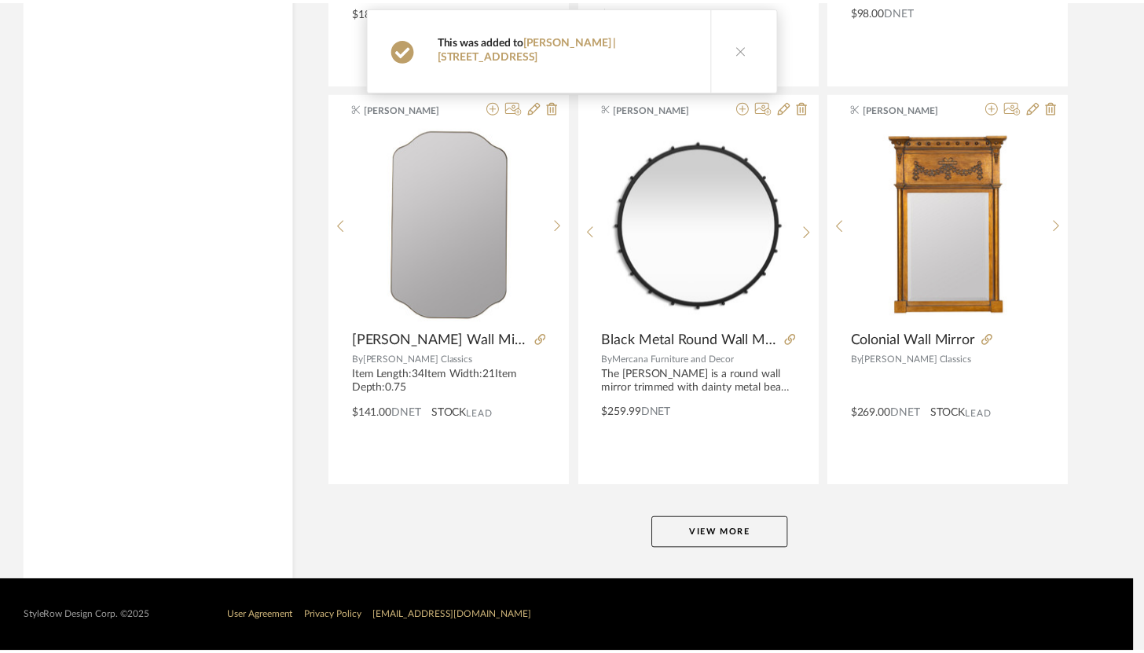
scroll to position [4674, 0]
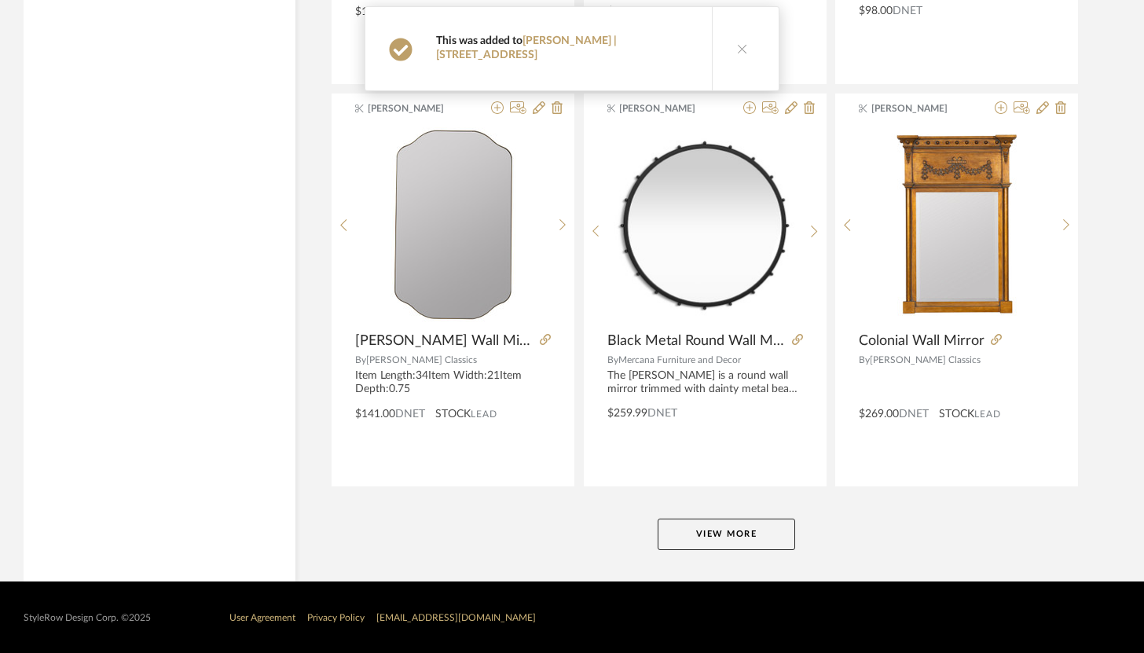
click at [750, 544] on button "View More" at bounding box center [726, 534] width 137 height 31
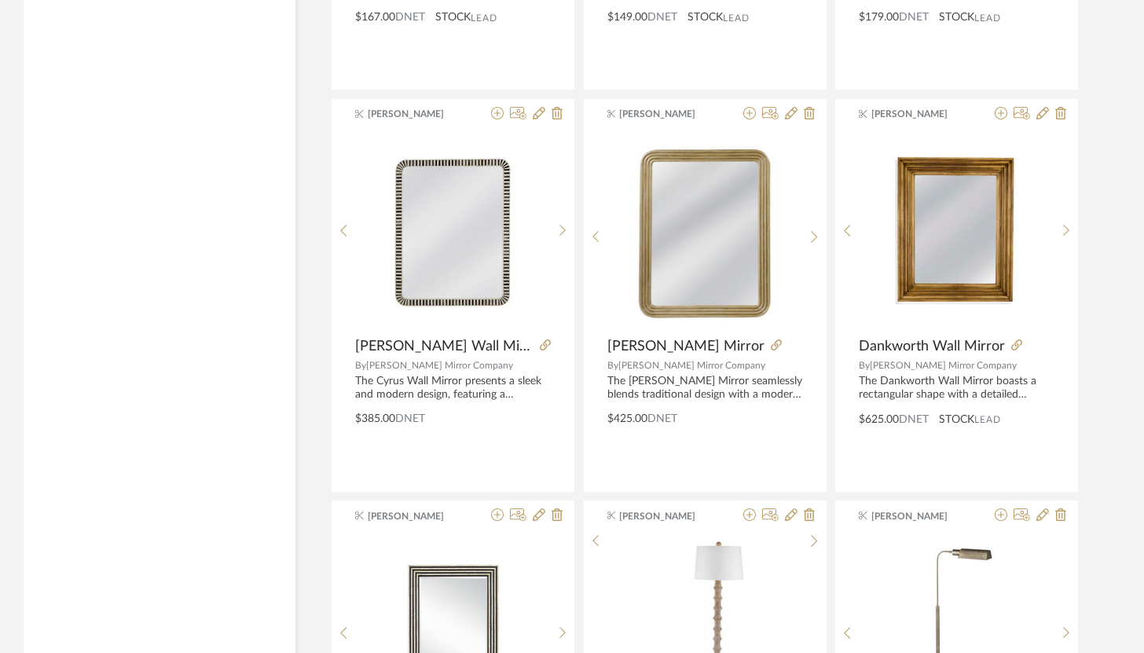
scroll to position [5505, 0]
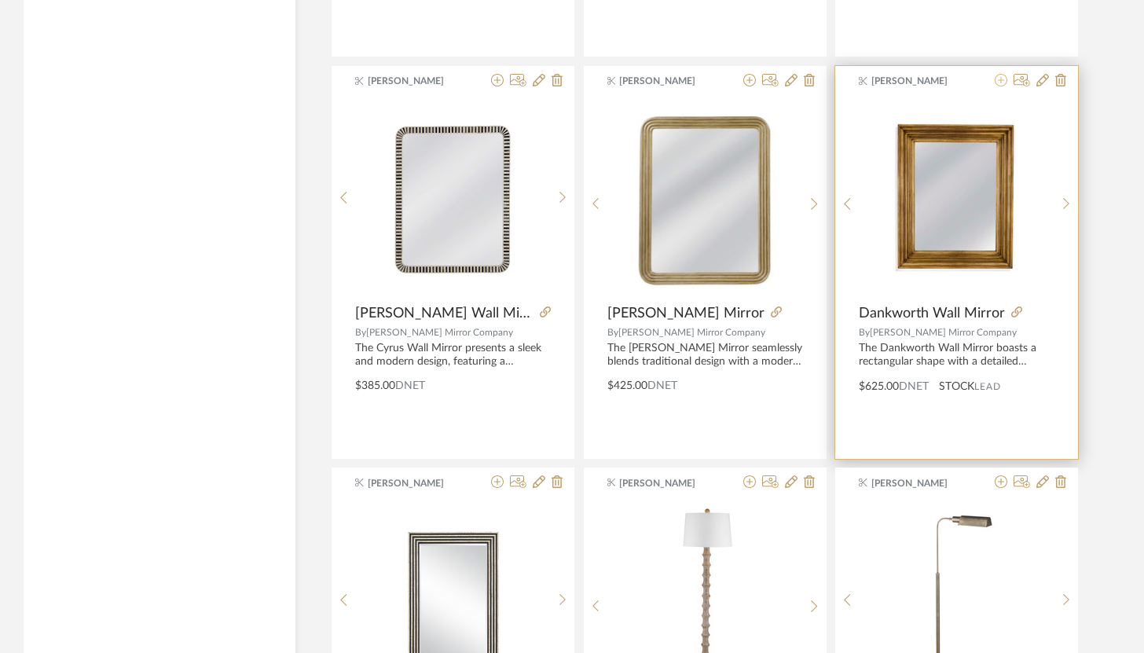
click at [856, 79] on icon at bounding box center [1001, 80] width 13 height 13
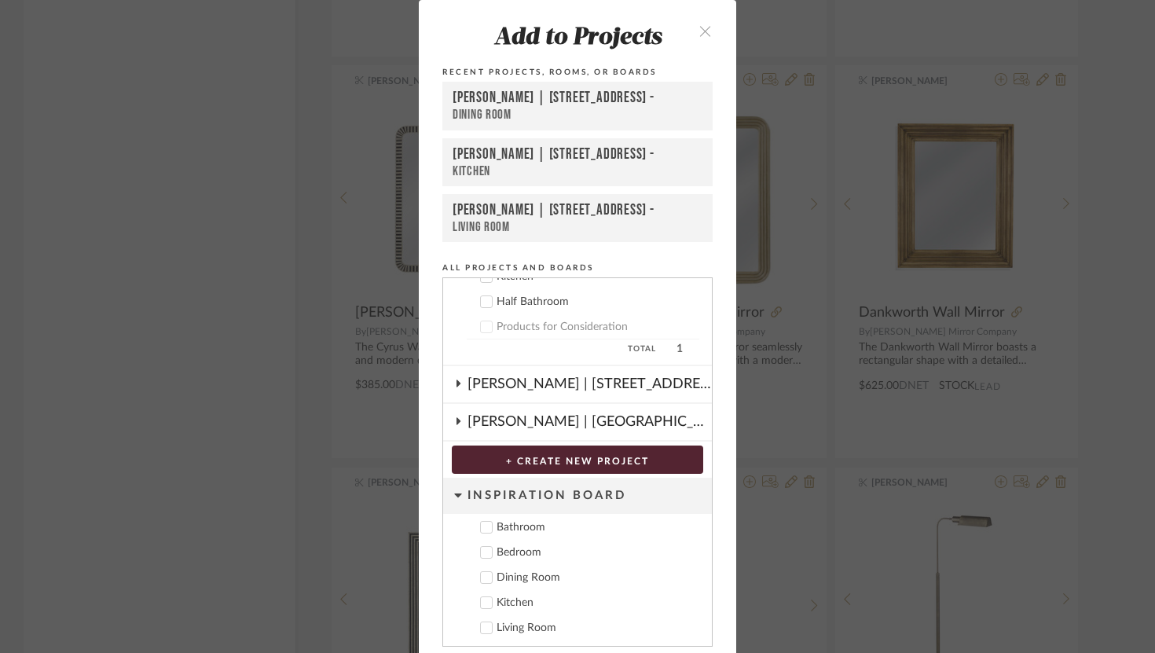
scroll to position [57, 0]
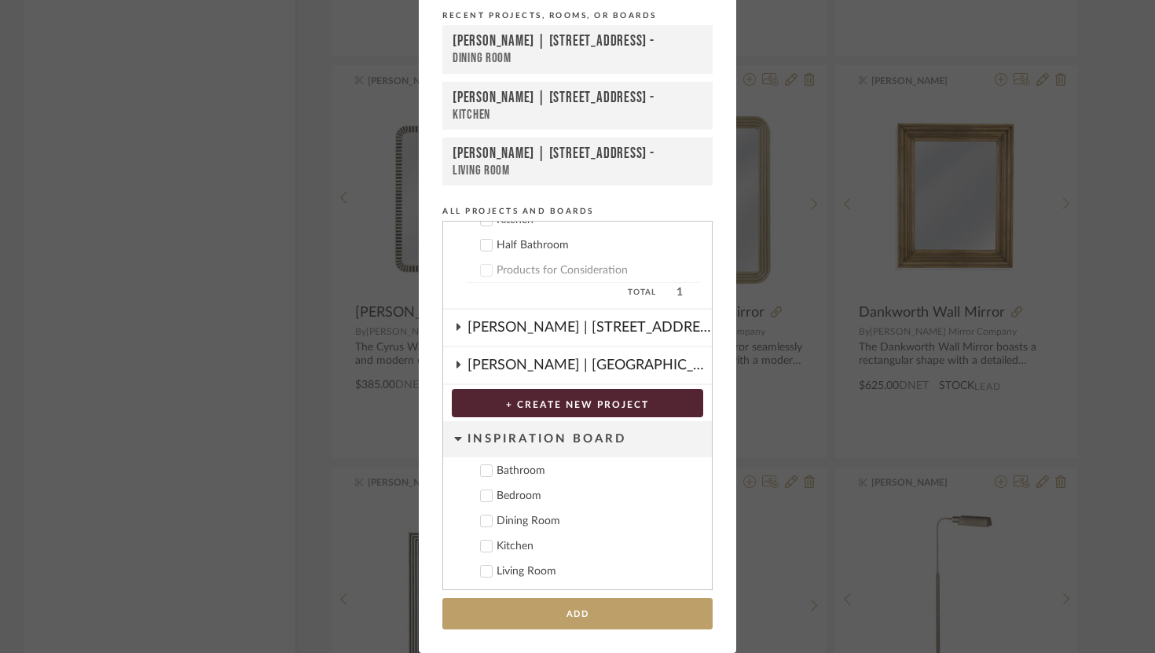
click at [591, 600] on button "Add" at bounding box center [577, 614] width 270 height 32
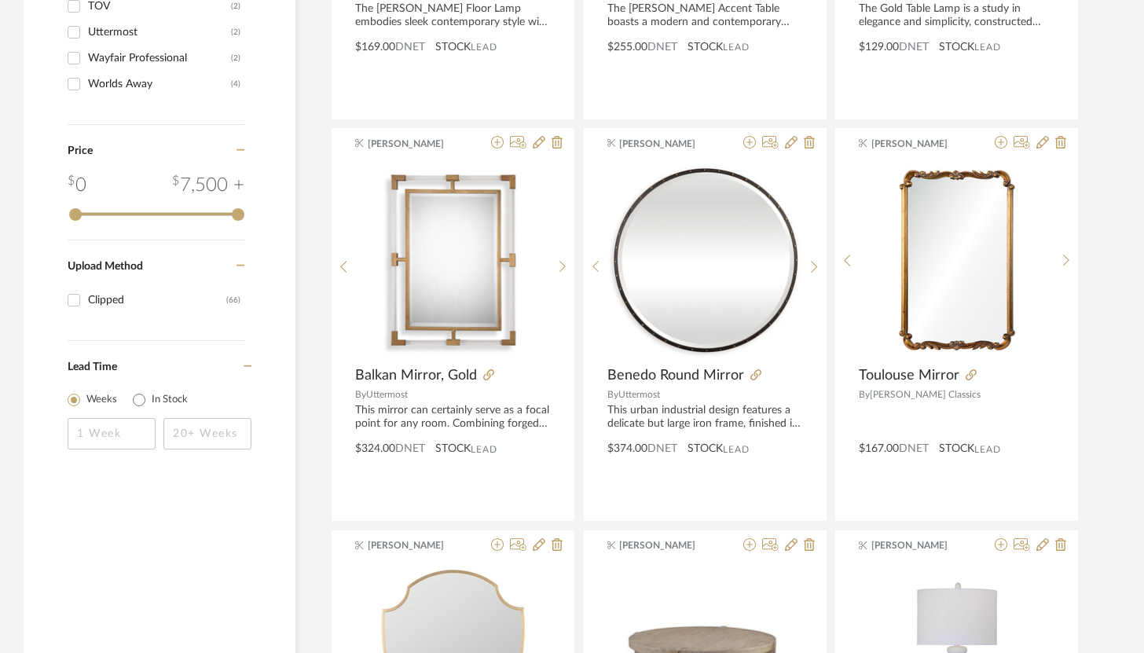
scroll to position [0, 0]
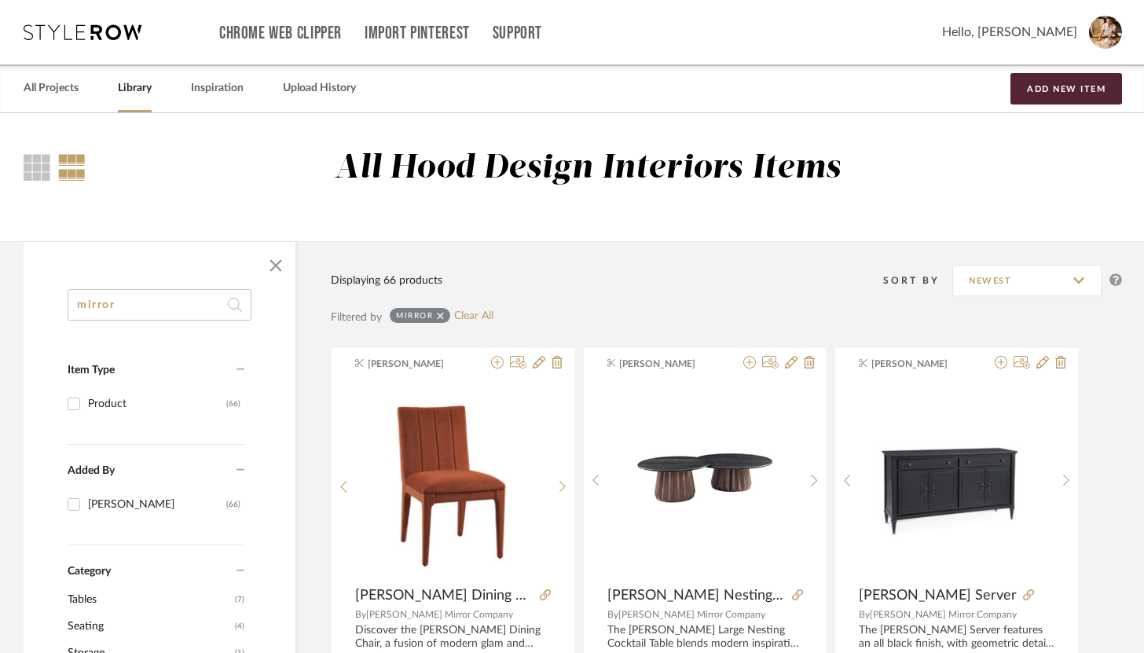
click at [116, 86] on div "All Projects Library Inspiration Upload History Add New Item" at bounding box center [572, 88] width 1144 height 48
click at [65, 93] on link "All Projects" at bounding box center [51, 88] width 55 height 21
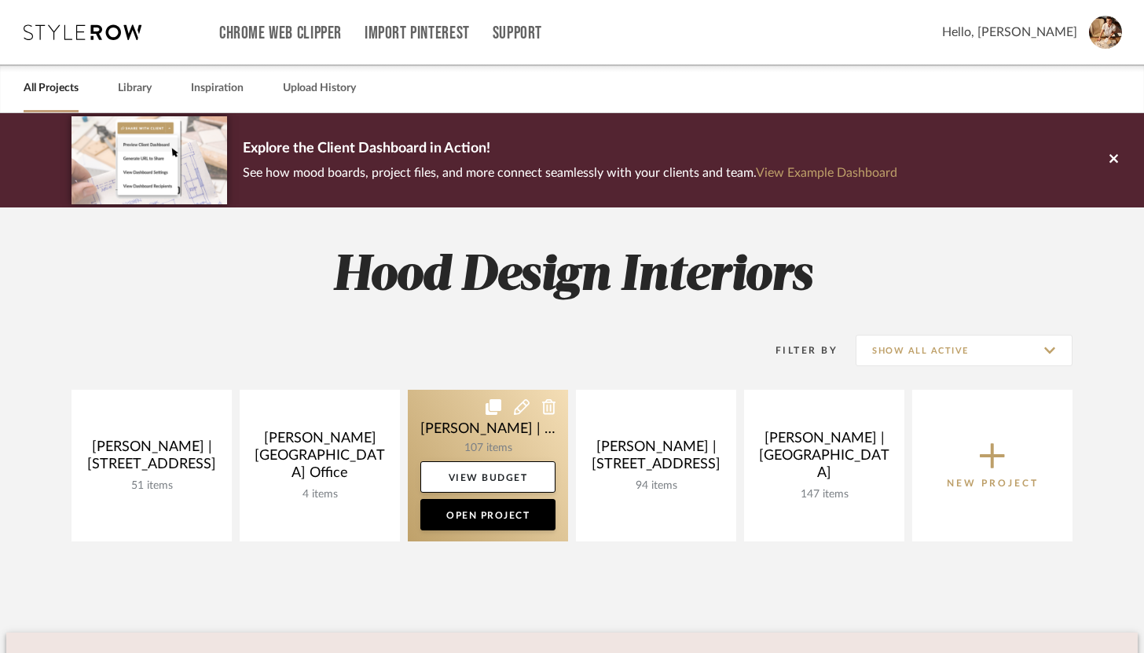
click at [458, 441] on link at bounding box center [488, 466] width 160 height 152
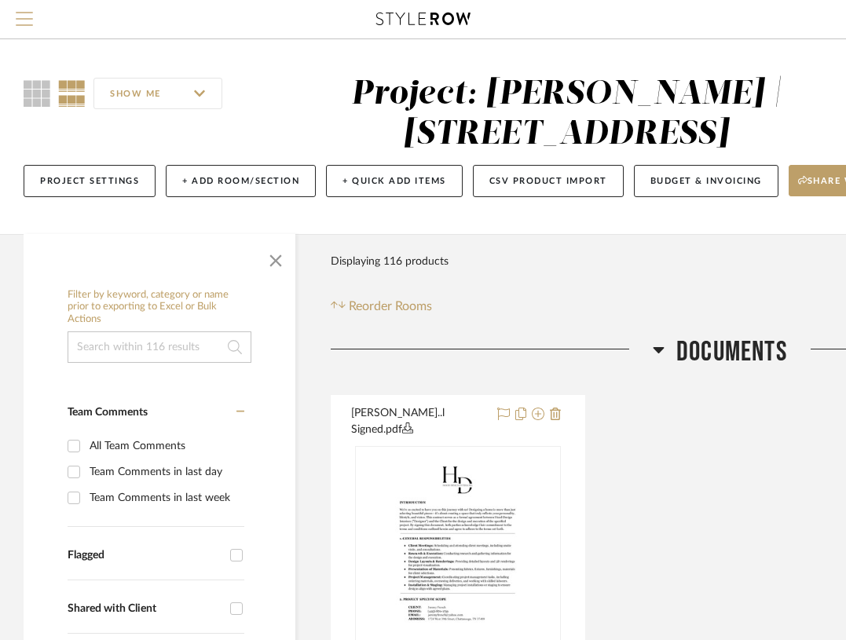
click at [23, 13] on span "Menu" at bounding box center [24, 24] width 17 height 24
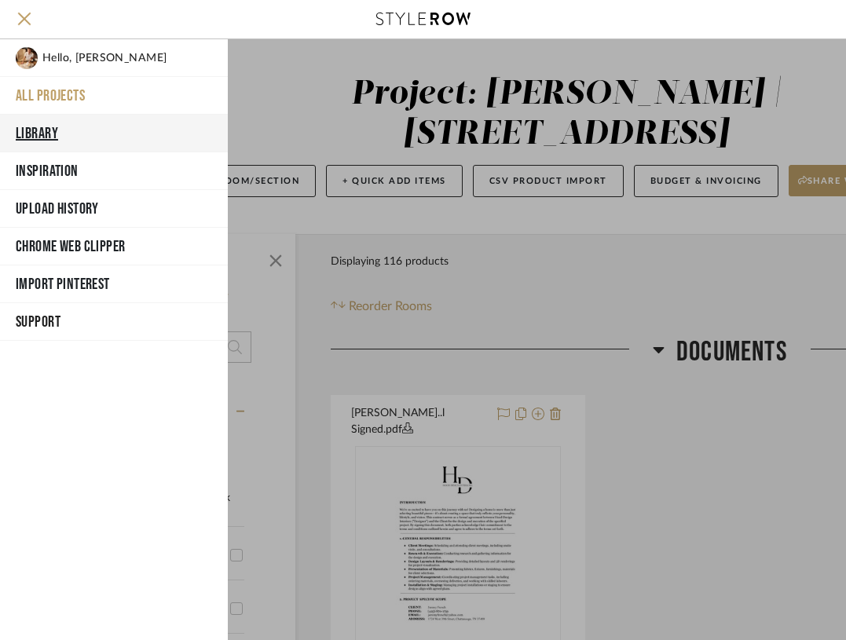
click at [54, 134] on button "Library" at bounding box center [114, 134] width 228 height 38
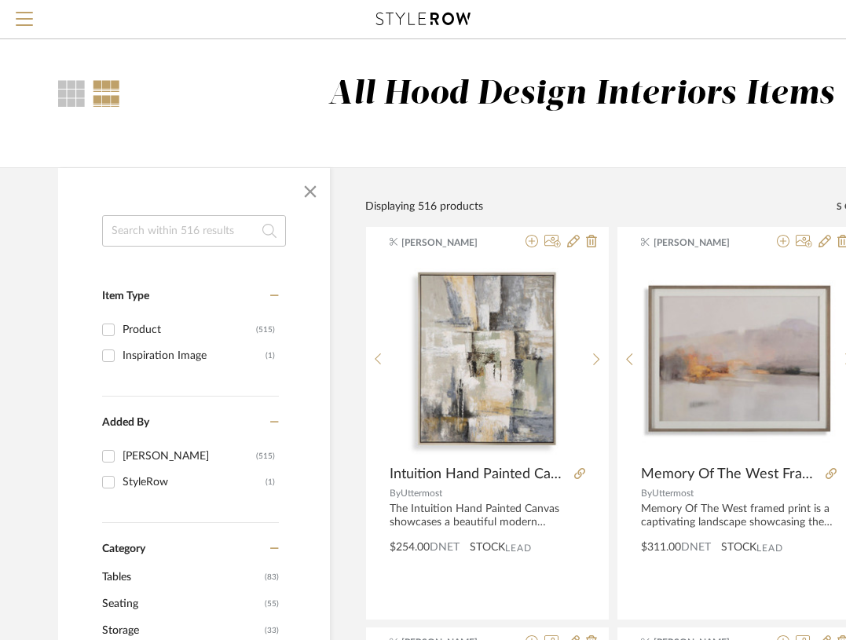
click at [178, 233] on input at bounding box center [194, 230] width 184 height 31
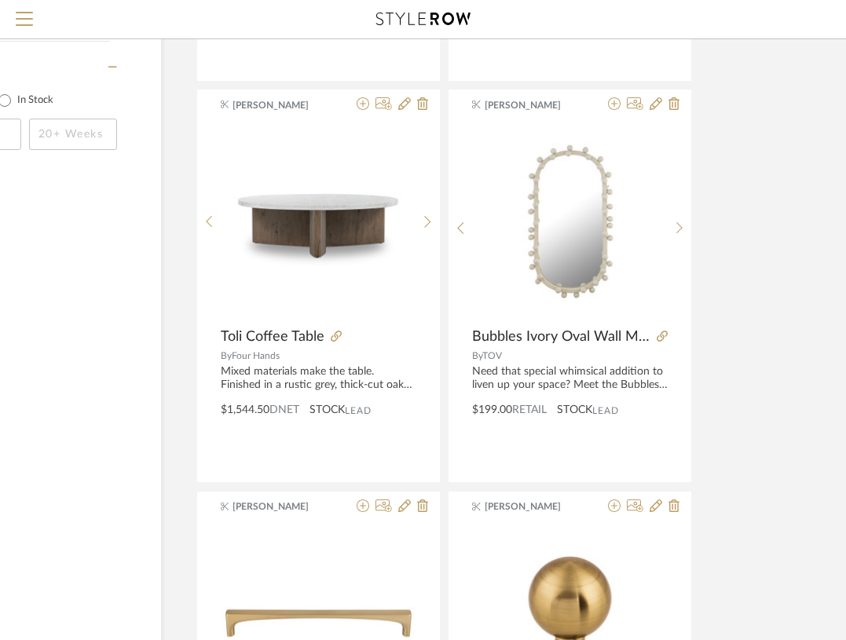
scroll to position [985, 169]
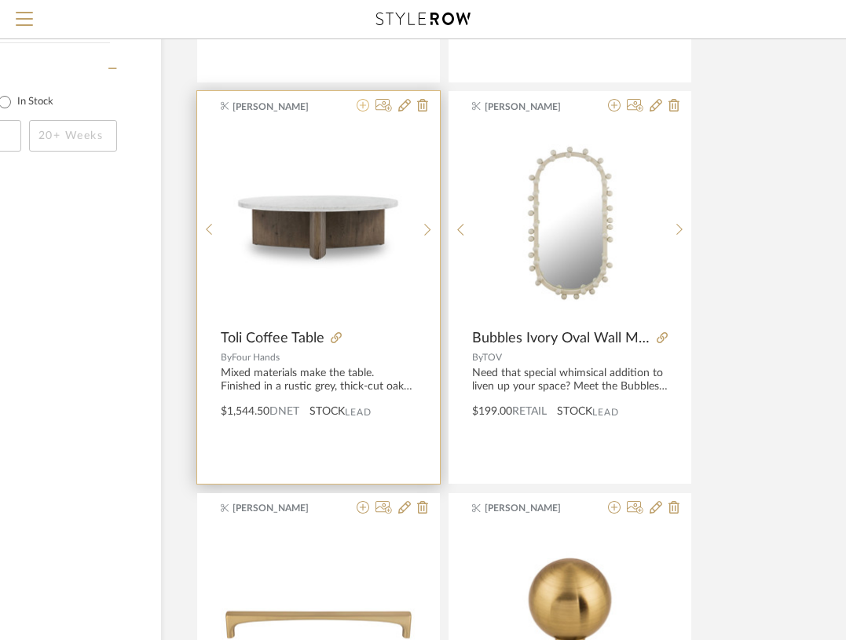
type input "tol"
click at [363, 112] on icon at bounding box center [363, 105] width 13 height 13
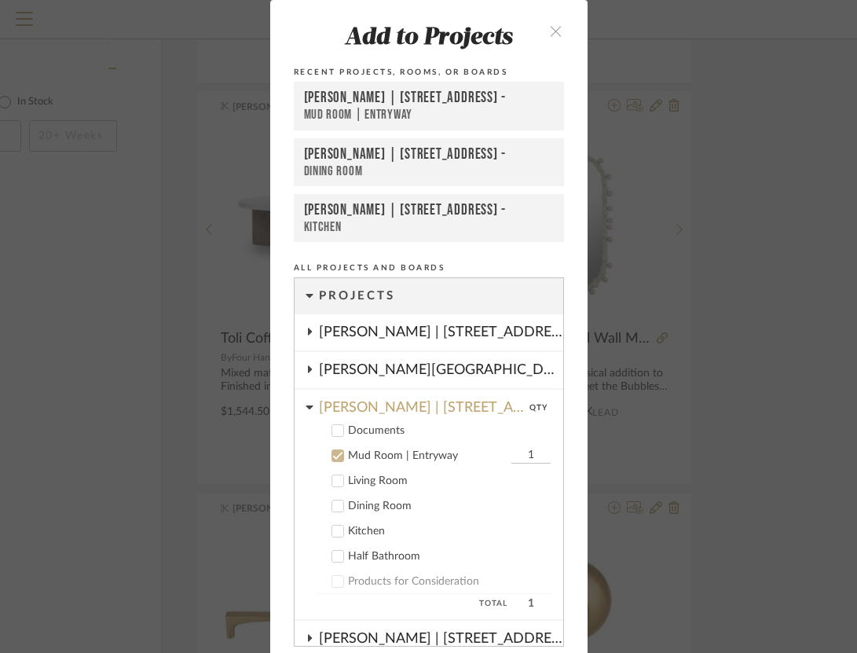
scroll to position [109, 0]
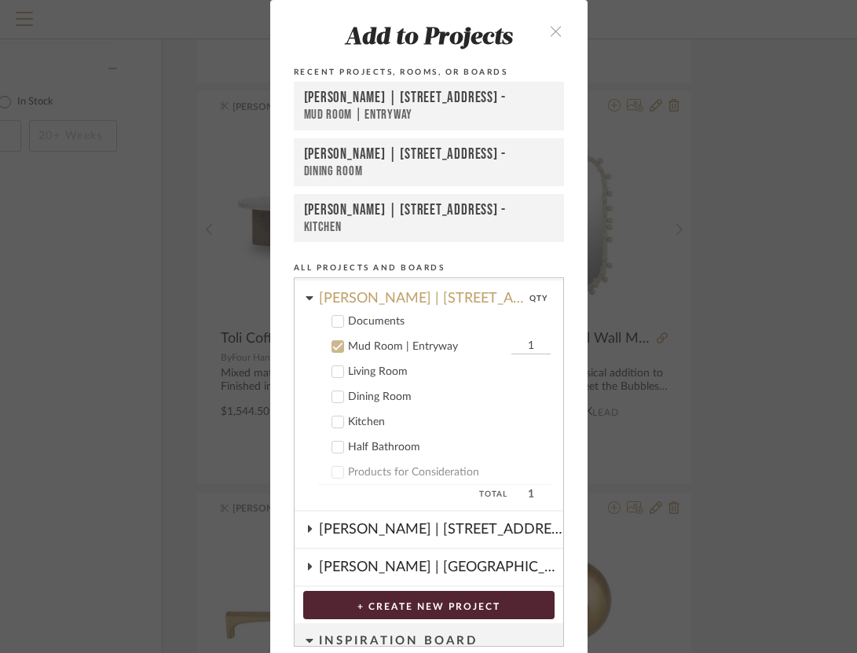
click at [332, 343] on icon at bounding box center [337, 346] width 11 height 11
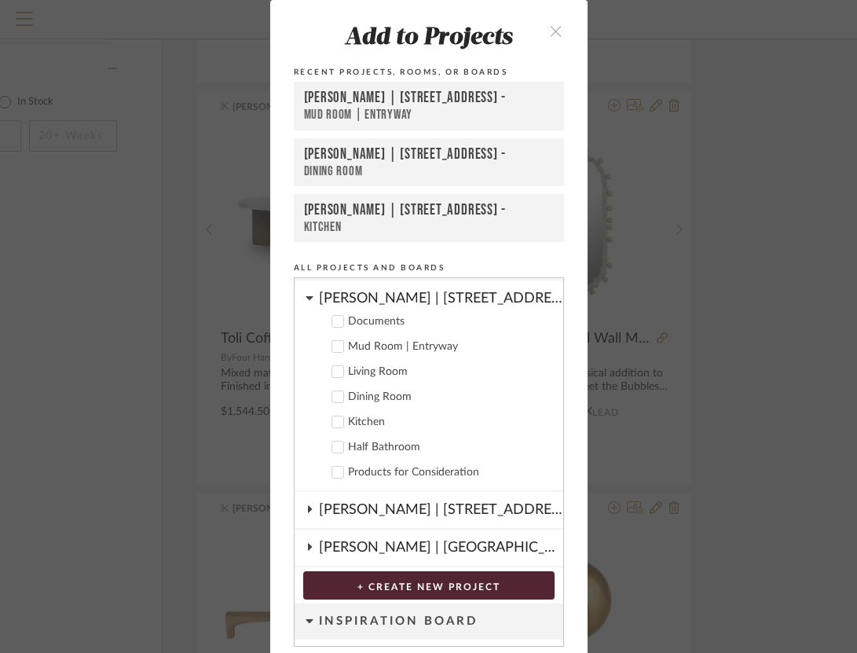
click at [335, 377] on div at bounding box center [338, 371] width 13 height 13
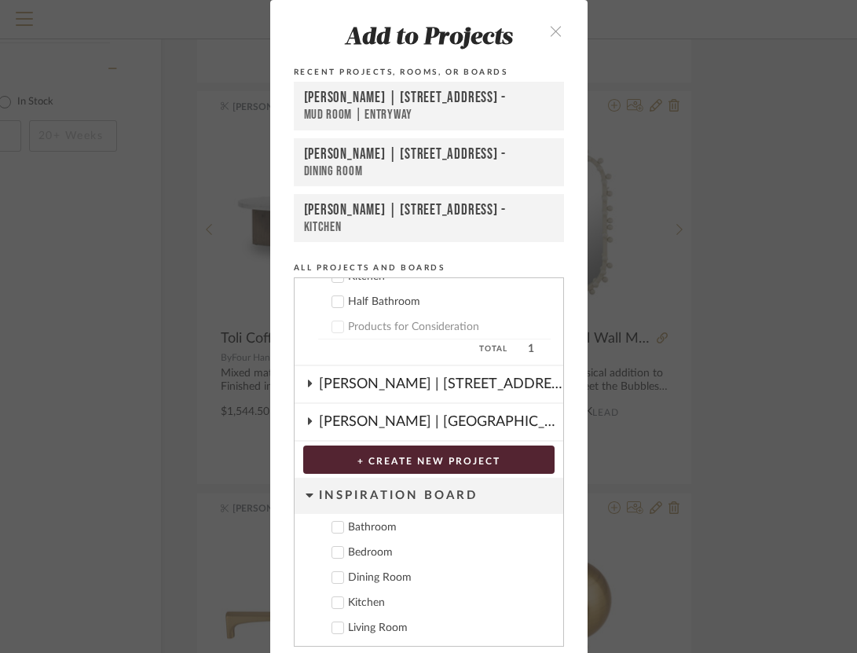
scroll to position [57, 0]
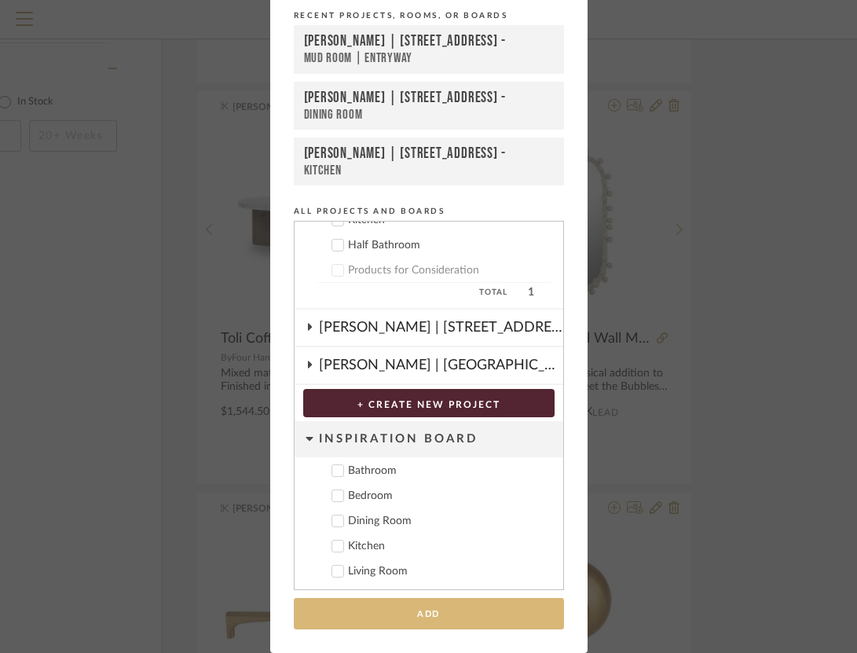
click at [435, 614] on button "Add" at bounding box center [429, 614] width 270 height 32
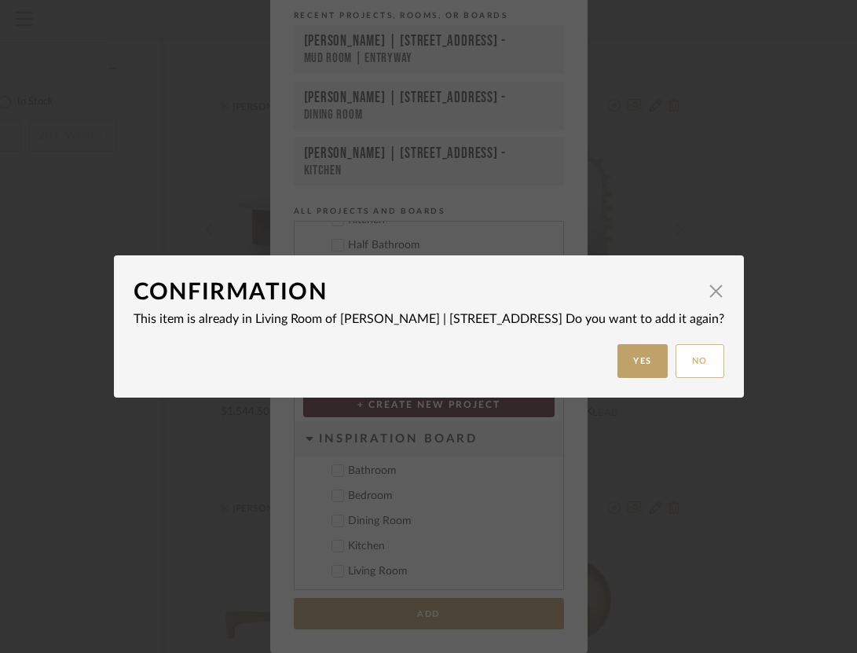
click at [676, 374] on button "No" at bounding box center [700, 361] width 49 height 34
